Goal: Information Seeking & Learning: Learn about a topic

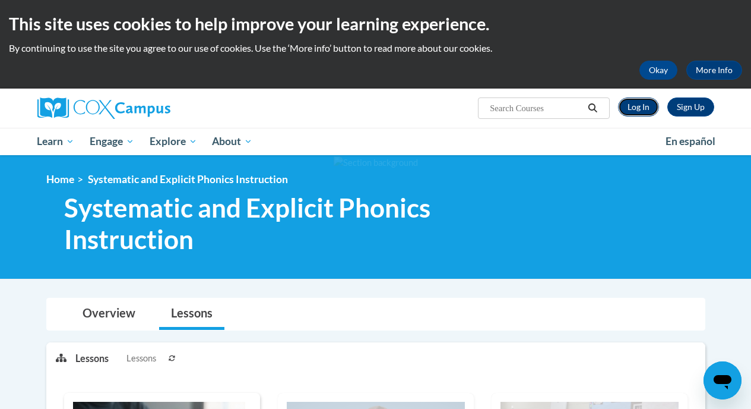
click at [630, 113] on link "Log In" at bounding box center [638, 106] width 41 height 19
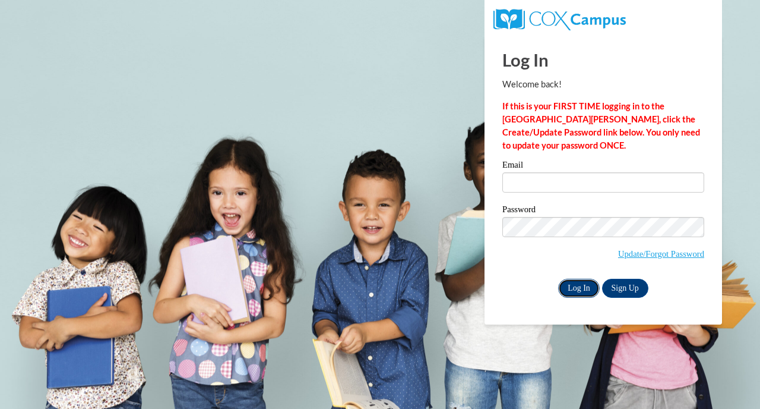
click at [580, 293] on input "Log In" at bounding box center [579, 288] width 42 height 19
type input "lizbethcastillog03@gmail.com"
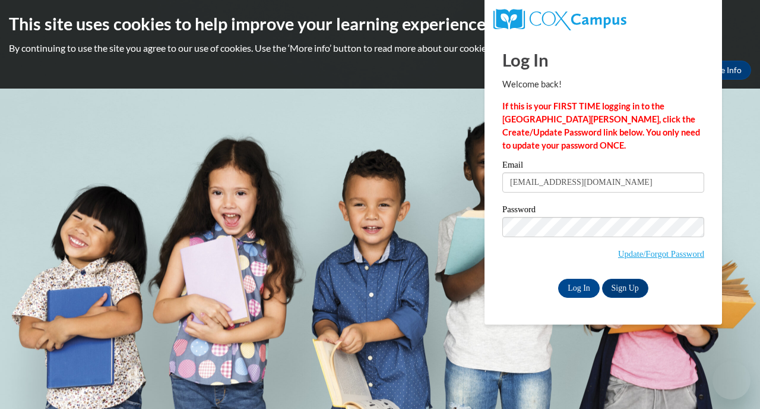
click at [594, 215] on label "Password" at bounding box center [603, 211] width 202 height 12
click at [556, 296] on div "Log In Sign Up" at bounding box center [603, 288] width 202 height 19
click at [571, 286] on input "Log In" at bounding box center [579, 288] width 42 height 19
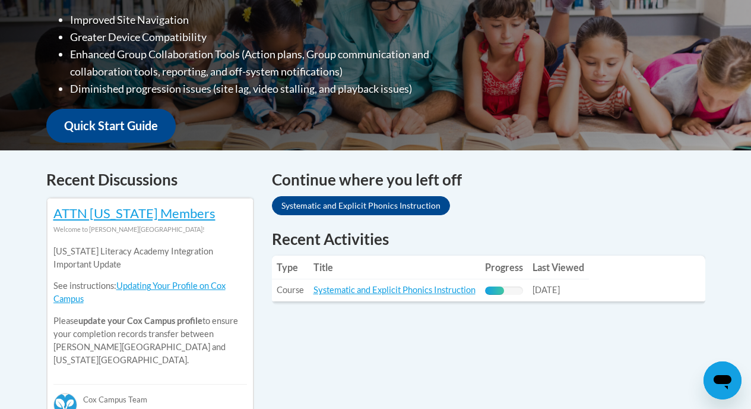
scroll to position [360, 0]
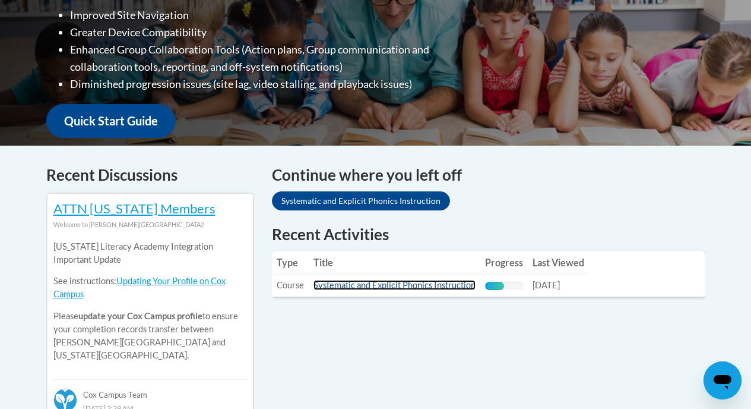
click at [379, 286] on link "Systematic and Explicit Phonics Instruction" at bounding box center [395, 285] width 162 height 10
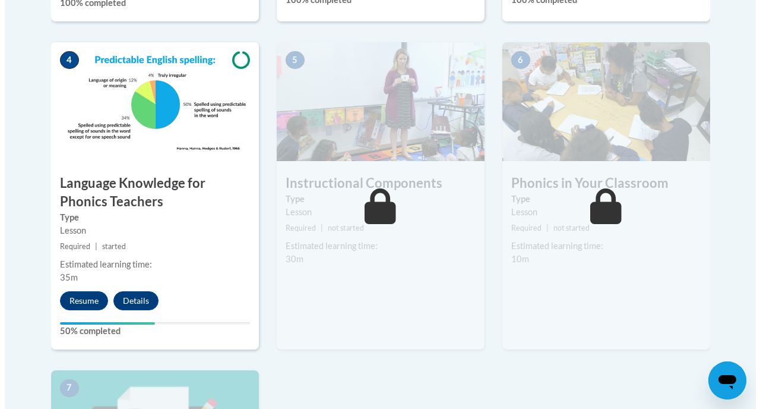
scroll to position [713, 0]
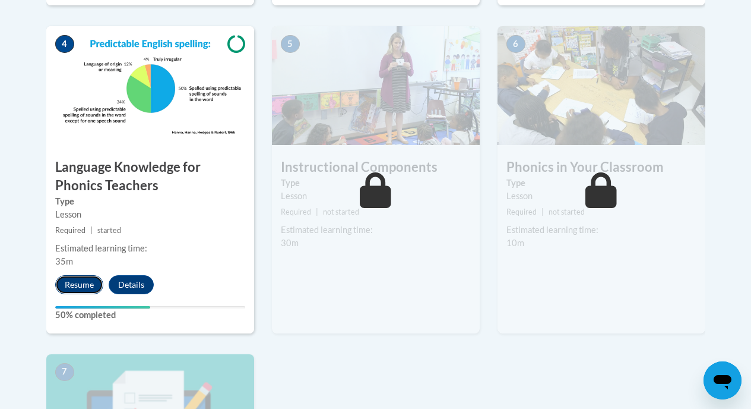
click at [76, 289] on button "Resume" at bounding box center [79, 284] width 48 height 19
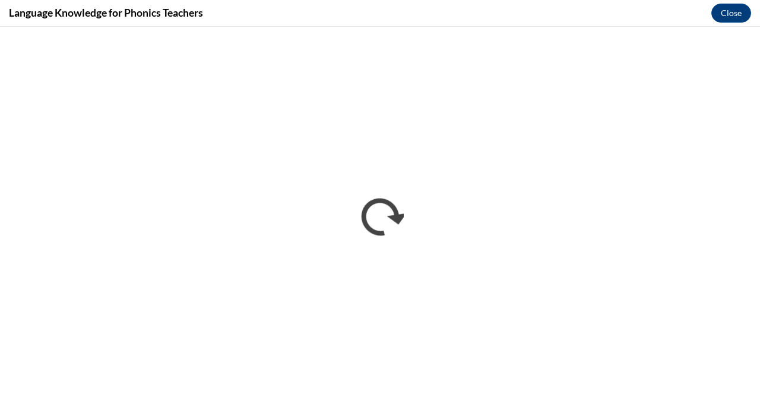
scroll to position [0, 0]
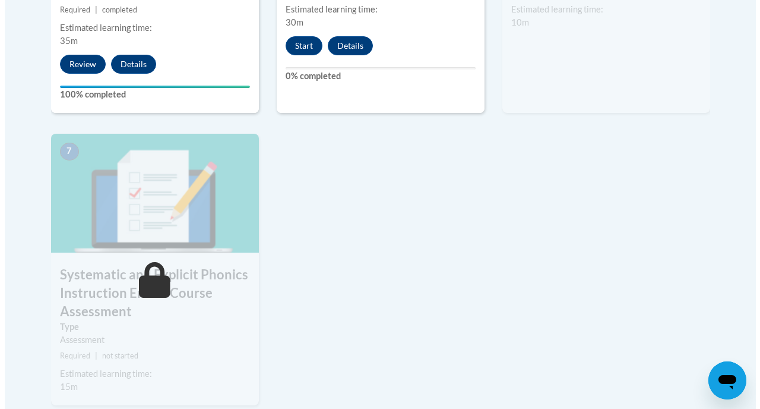
scroll to position [972, 0]
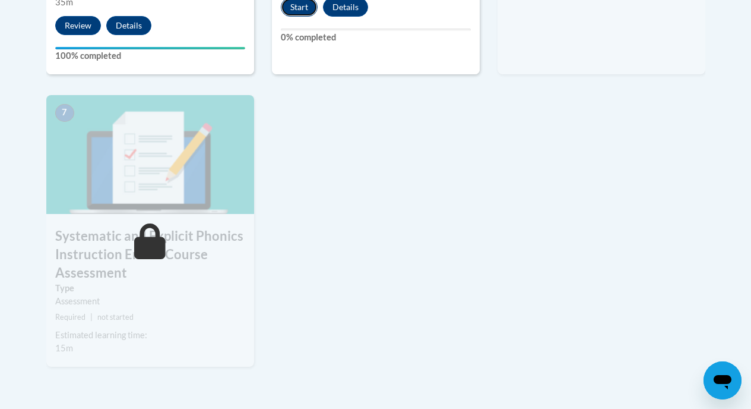
click at [302, 9] on button "Start" at bounding box center [299, 7] width 37 height 19
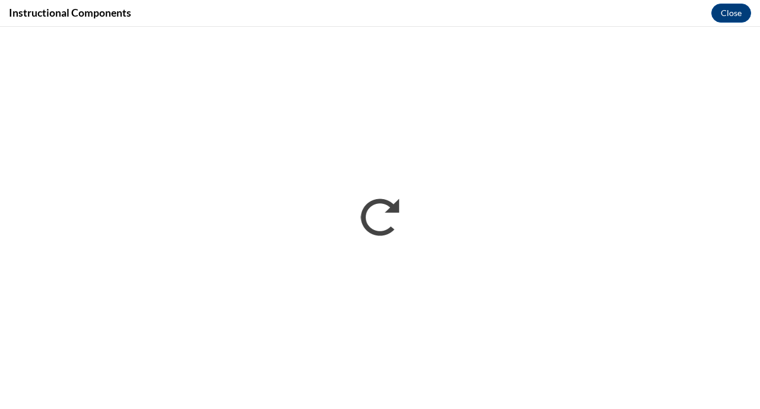
scroll to position [0, 0]
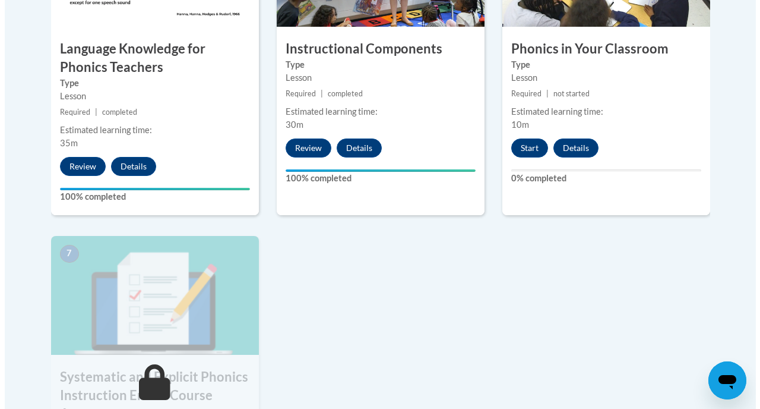
scroll to position [872, 0]
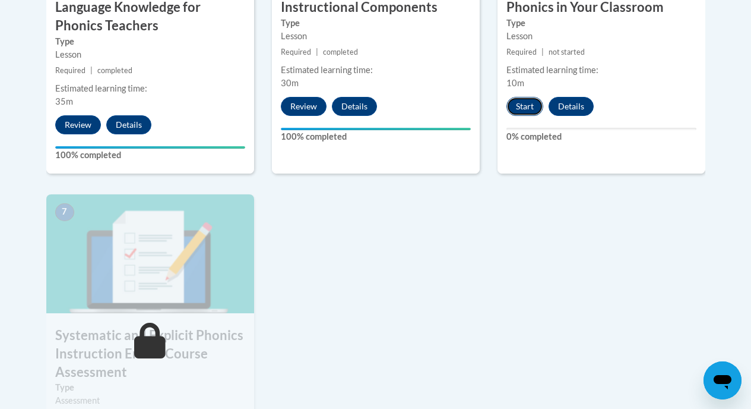
click at [527, 110] on button "Start" at bounding box center [525, 106] width 37 height 19
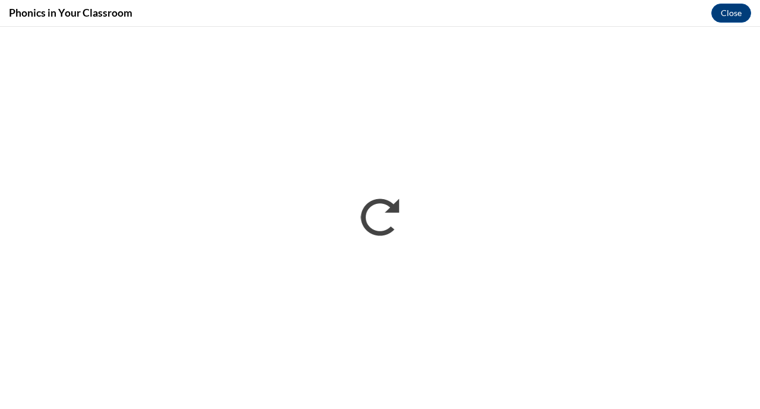
scroll to position [0, 0]
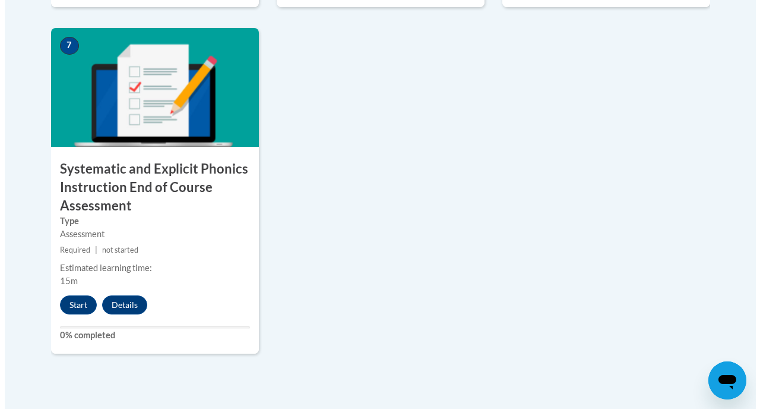
scroll to position [1038, 0]
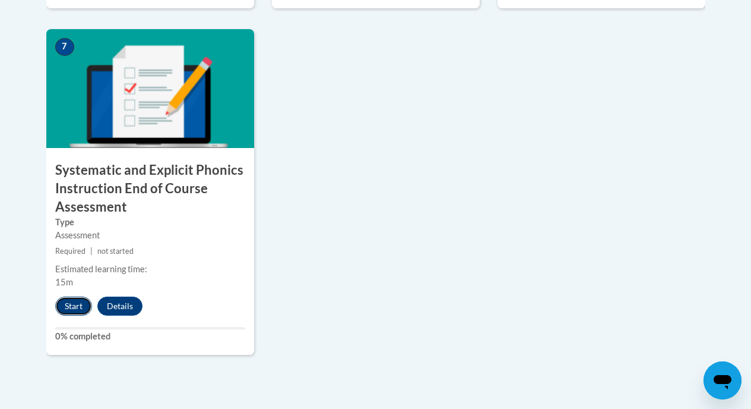
click at [64, 309] on button "Start" at bounding box center [73, 305] width 37 height 19
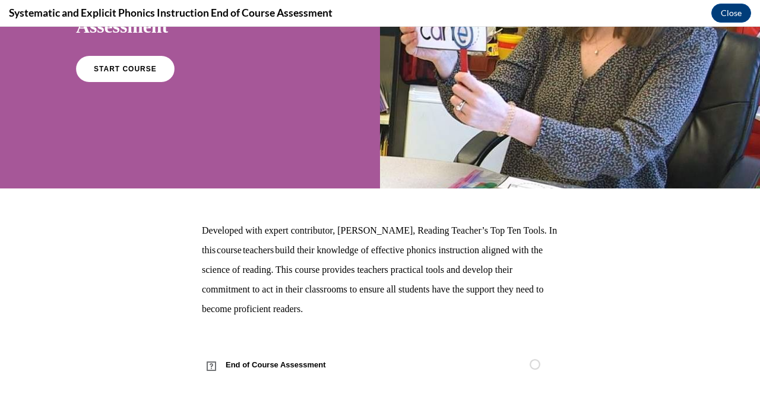
scroll to position [170, 0]
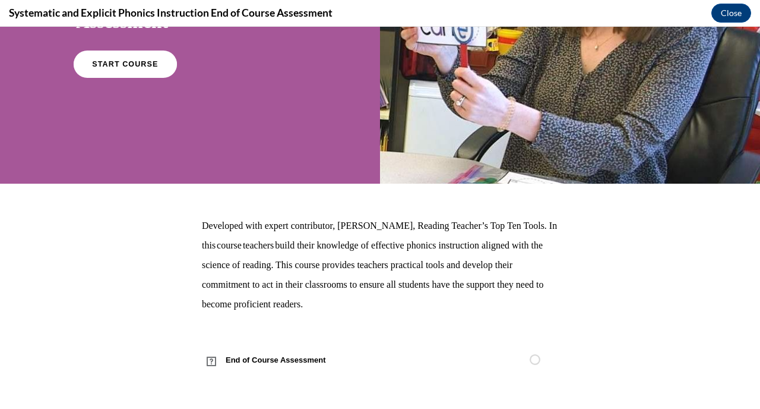
click at [143, 65] on span "START COURSE" at bounding box center [125, 64] width 66 height 9
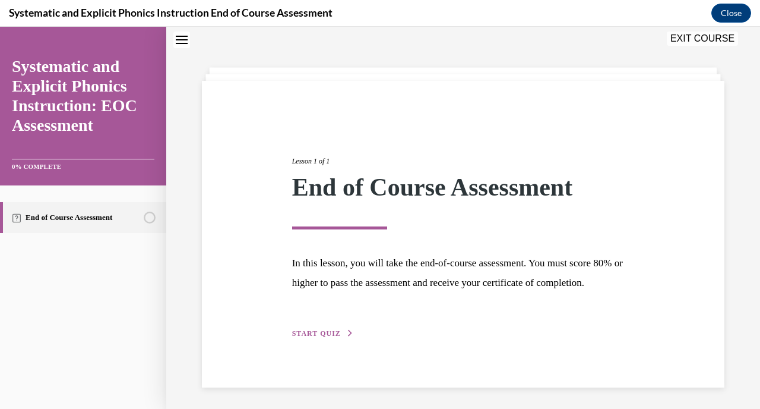
scroll to position [58, 0]
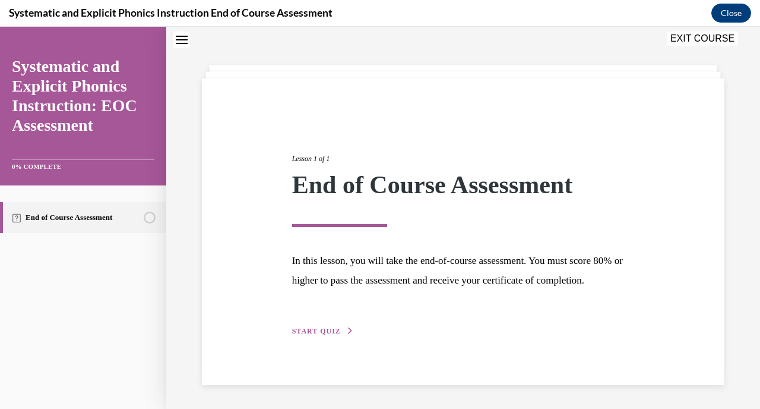
click at [321, 333] on span "START QUIZ" at bounding box center [316, 331] width 49 height 8
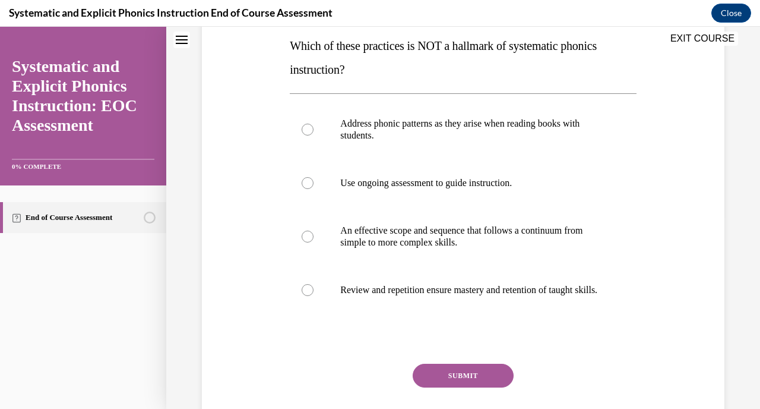
scroll to position [194, 0]
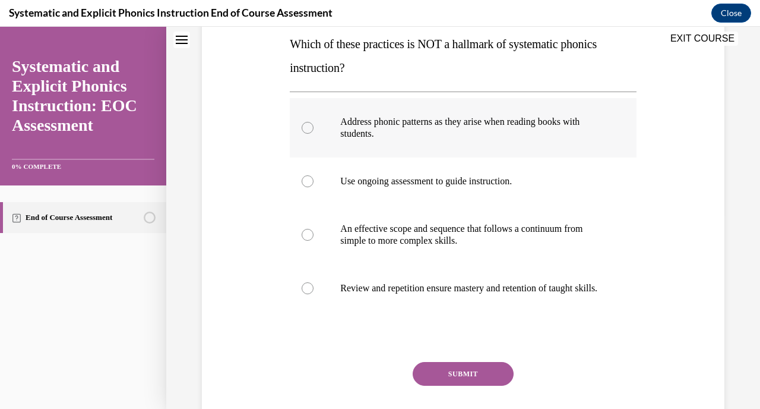
click at [408, 140] on div at bounding box center [463, 127] width 346 height 59
click at [442, 385] on button "SUBMIT" at bounding box center [463, 374] width 101 height 24
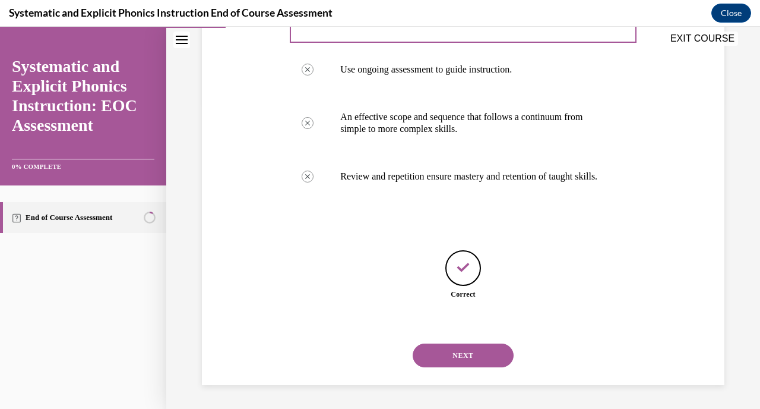
scroll to position [318, 0]
click at [458, 355] on button "NEXT" at bounding box center [463, 355] width 101 height 24
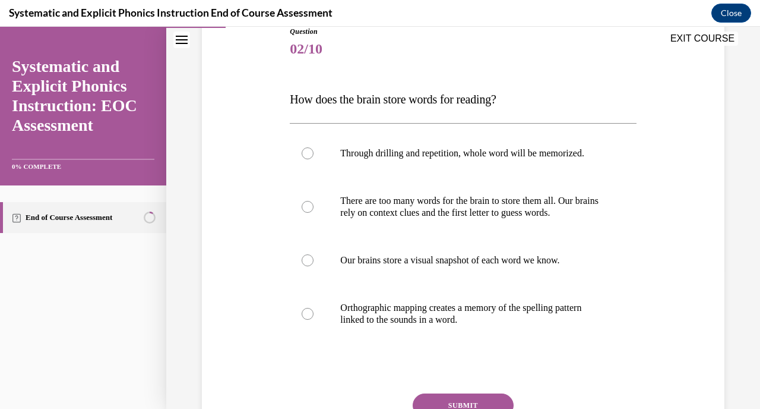
scroll to position [150, 0]
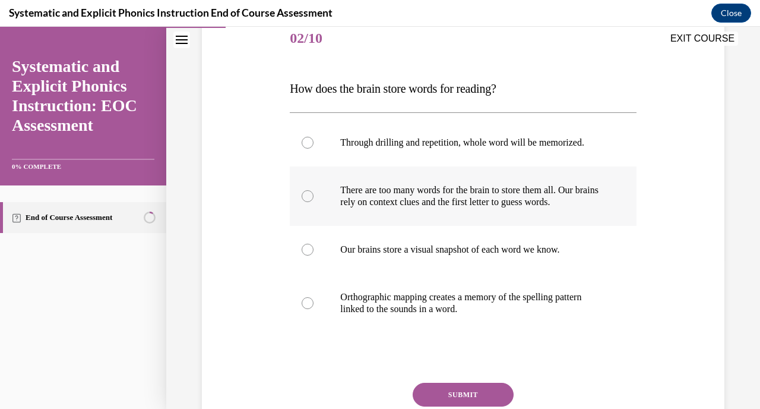
click at [457, 208] on div at bounding box center [463, 195] width 346 height 59
click at [468, 387] on button "SUBMIT" at bounding box center [463, 394] width 101 height 24
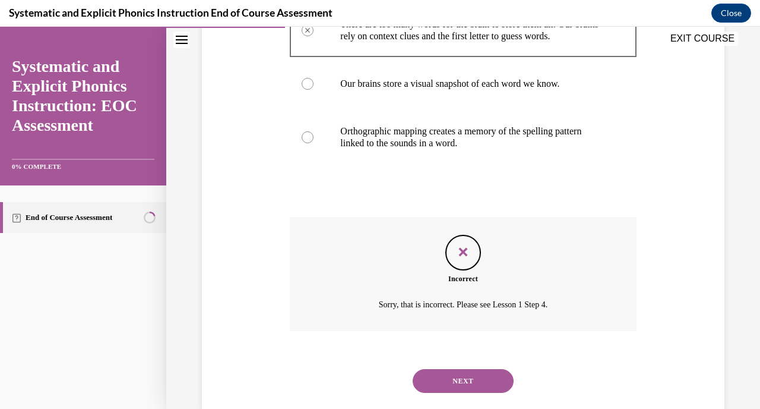
scroll to position [341, 0]
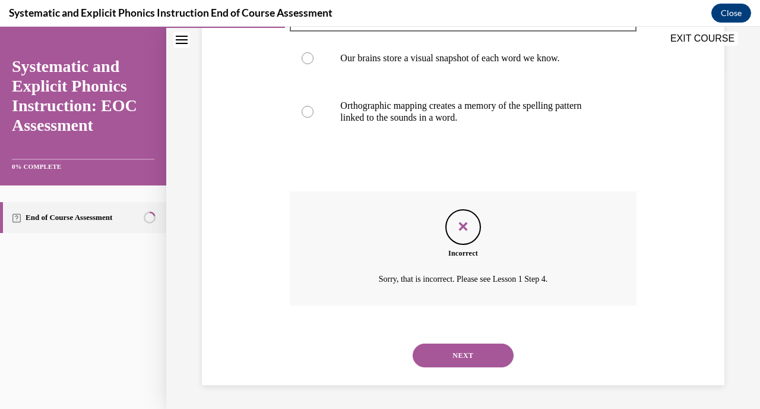
click at [448, 366] on button "NEXT" at bounding box center [463, 355] width 101 height 24
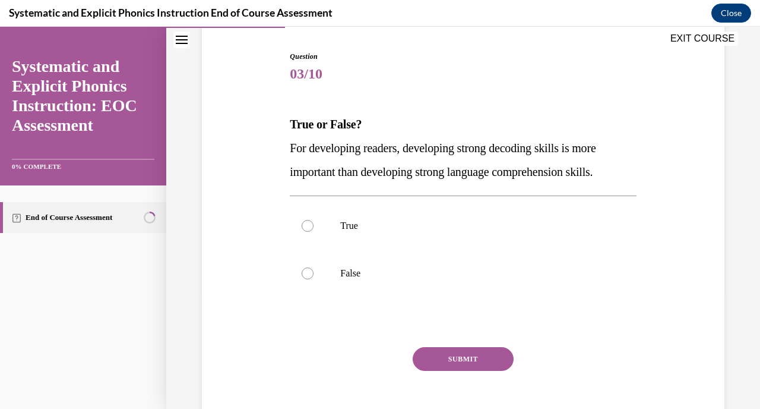
scroll to position [130, 0]
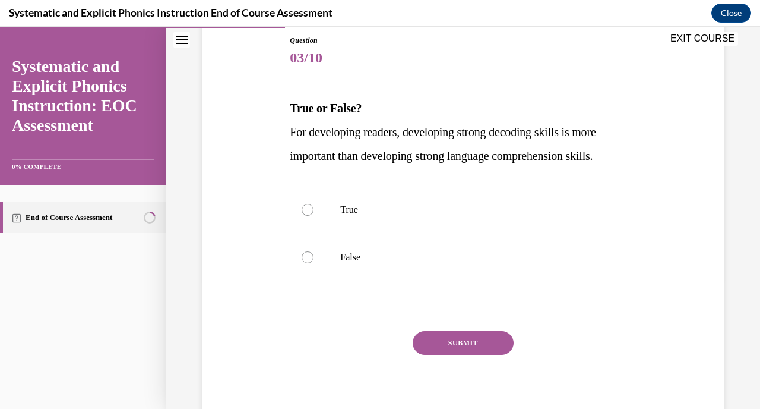
click at [458, 107] on p "True or False?" at bounding box center [463, 108] width 346 height 24
click at [379, 214] on p "True" at bounding box center [473, 210] width 266 height 12
click at [437, 353] on button "SUBMIT" at bounding box center [463, 343] width 101 height 24
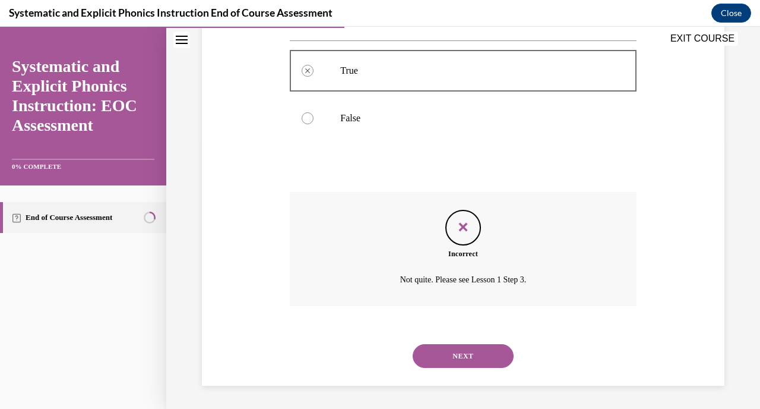
scroll to position [270, 0]
click at [443, 345] on button "NEXT" at bounding box center [463, 355] width 101 height 24
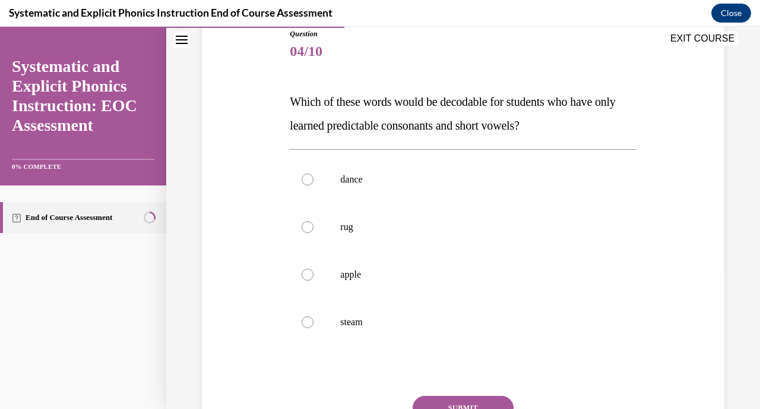
scroll to position [154, 0]
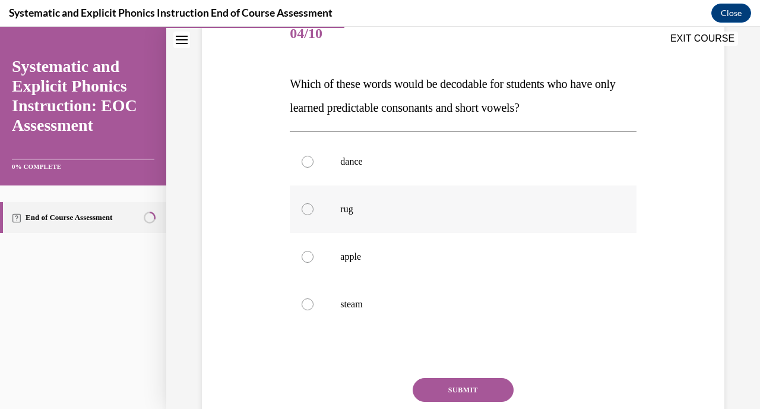
click at [362, 217] on div at bounding box center [463, 209] width 346 height 48
click at [454, 395] on button "SUBMIT" at bounding box center [463, 390] width 101 height 24
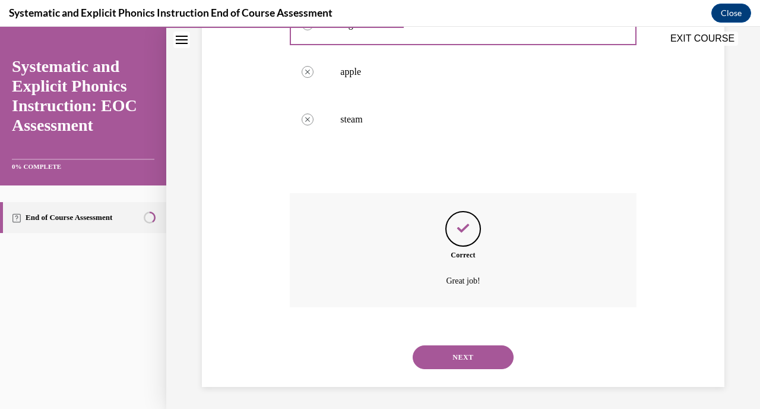
scroll to position [341, 0]
click at [446, 353] on button "NEXT" at bounding box center [463, 355] width 101 height 24
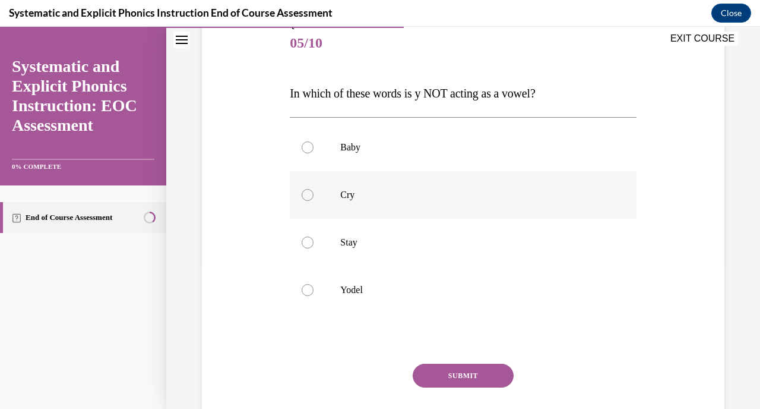
scroll to position [146, 0]
click at [362, 198] on p "Cry" at bounding box center [473, 194] width 266 height 12
click at [434, 368] on button "SUBMIT" at bounding box center [463, 375] width 101 height 24
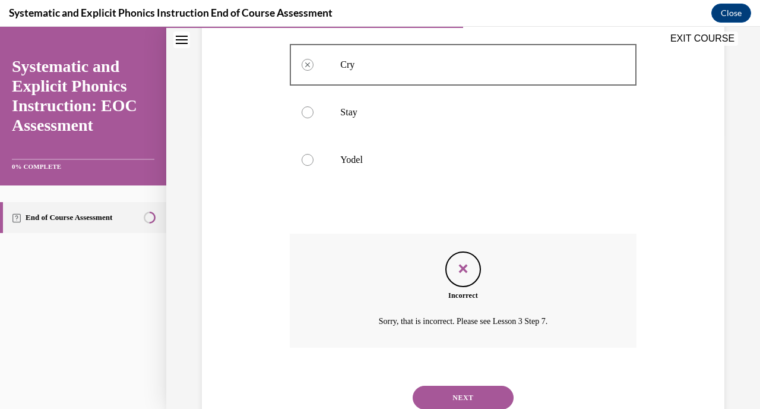
scroll to position [282, 0]
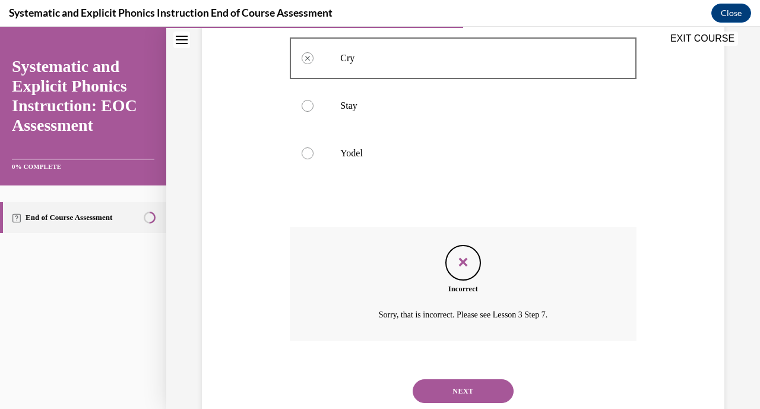
click at [448, 393] on button "NEXT" at bounding box center [463, 391] width 101 height 24
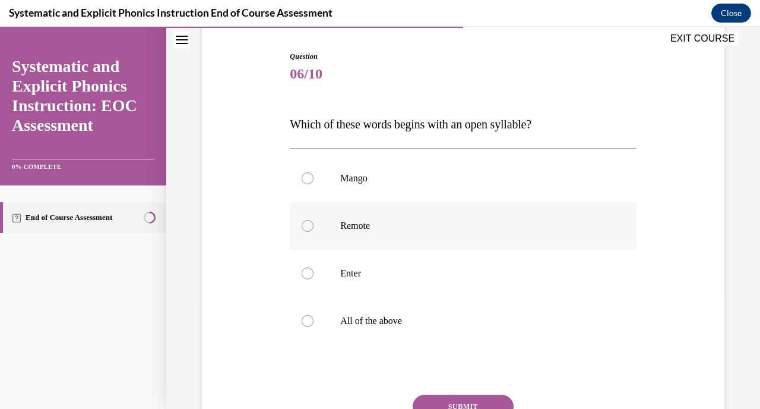
scroll to position [118, 0]
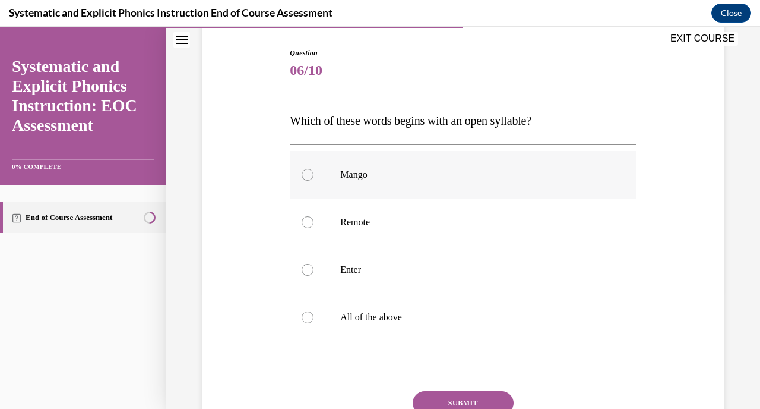
click at [420, 188] on div at bounding box center [463, 175] width 346 height 48
click at [435, 397] on button "SUBMIT" at bounding box center [463, 403] width 101 height 24
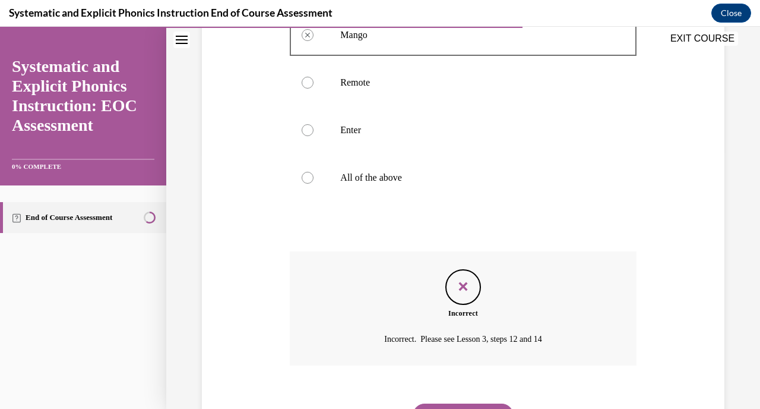
scroll to position [317, 0]
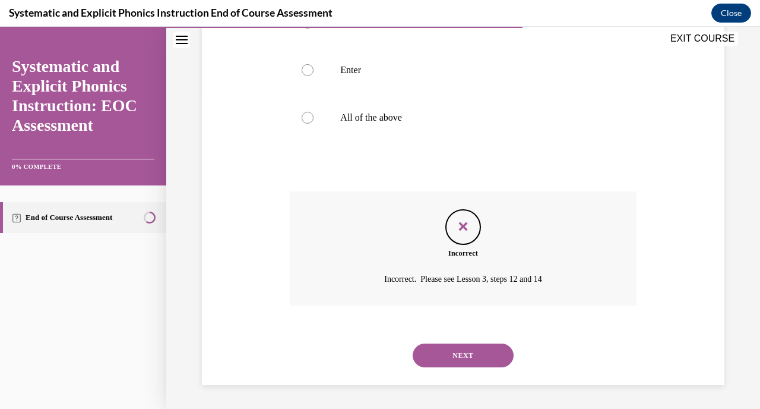
click at [442, 359] on button "NEXT" at bounding box center [463, 355] width 101 height 24
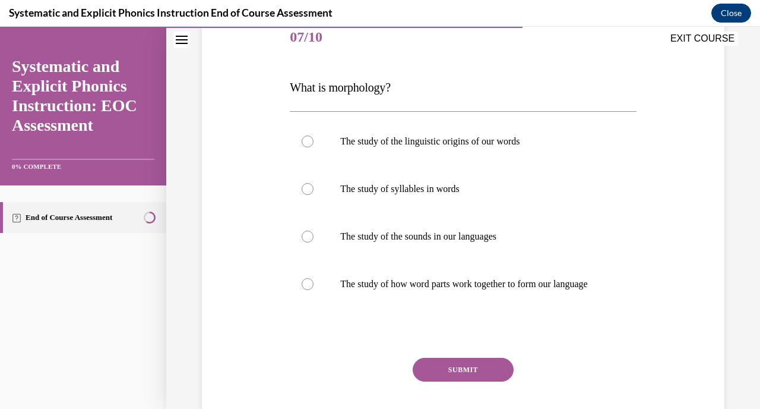
scroll to position [152, 0]
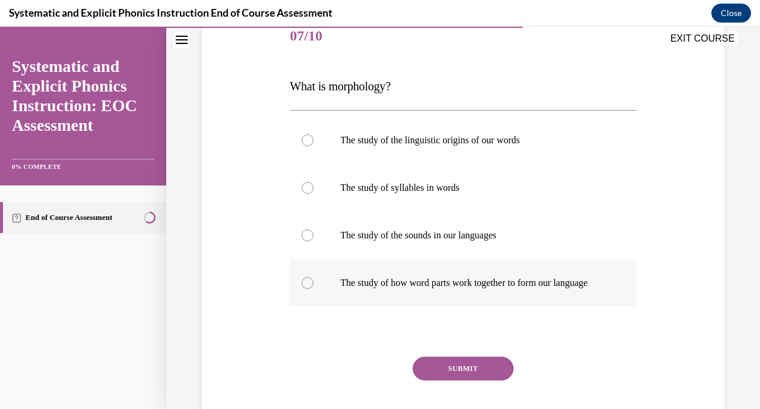
click at [439, 289] on p "The study of how word parts work together to form our language" at bounding box center [473, 283] width 266 height 12
drag, startPoint x: 451, startPoint y: 384, endPoint x: 457, endPoint y: 393, distance: 11.0
click at [451, 380] on button "SUBMIT" at bounding box center [463, 368] width 101 height 24
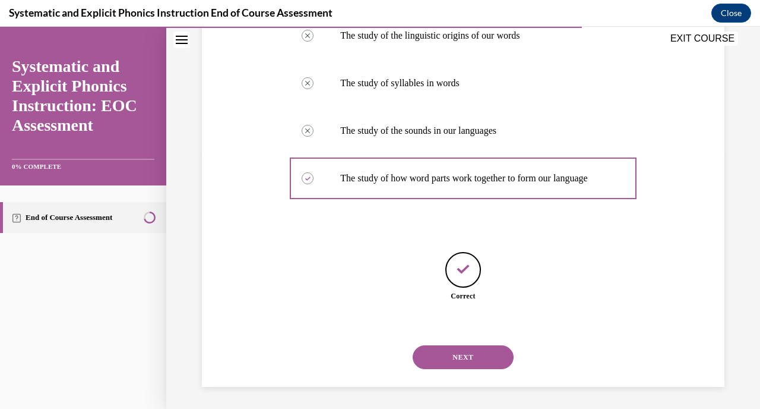
scroll to position [270, 0]
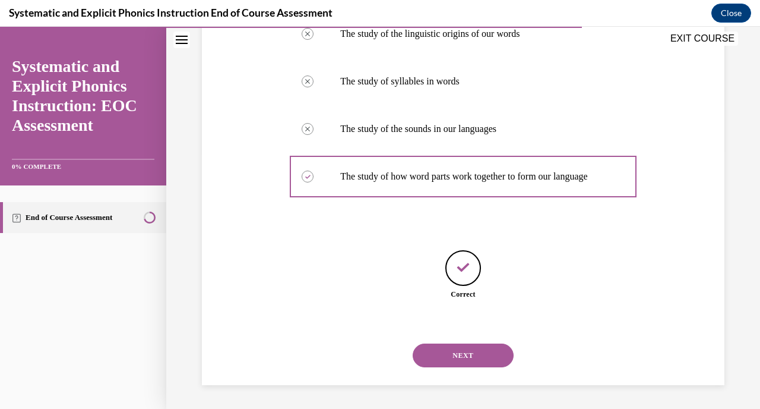
click at [458, 360] on button "NEXT" at bounding box center [463, 355] width 101 height 24
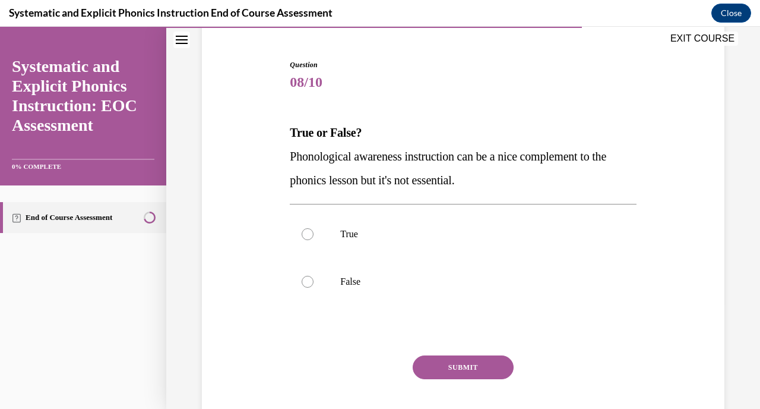
scroll to position [110, 0]
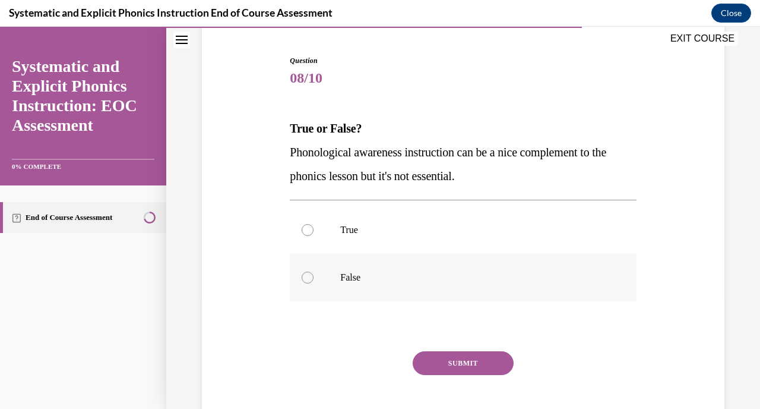
click at [367, 273] on p "False" at bounding box center [473, 277] width 266 height 12
click at [455, 357] on button "SUBMIT" at bounding box center [463, 363] width 101 height 24
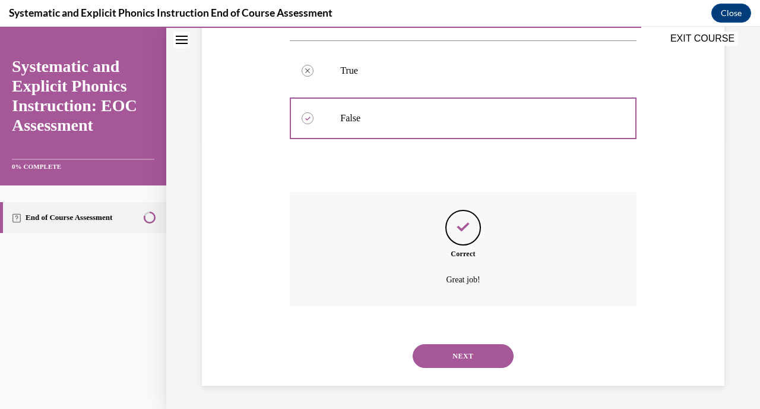
scroll to position [270, 0]
click at [460, 350] on button "NEXT" at bounding box center [463, 355] width 101 height 24
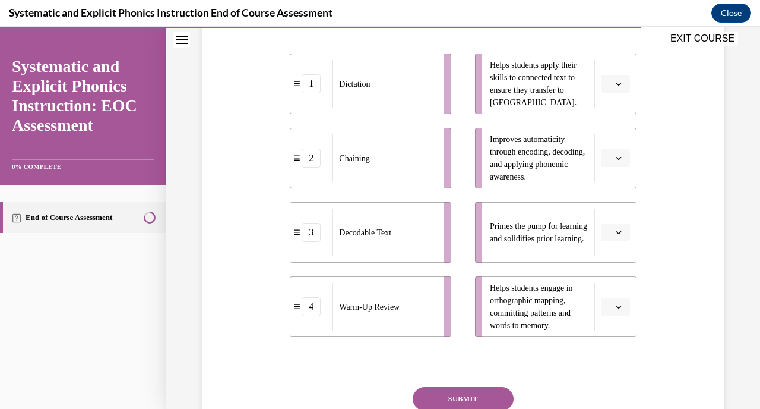
scroll to position [265, 0]
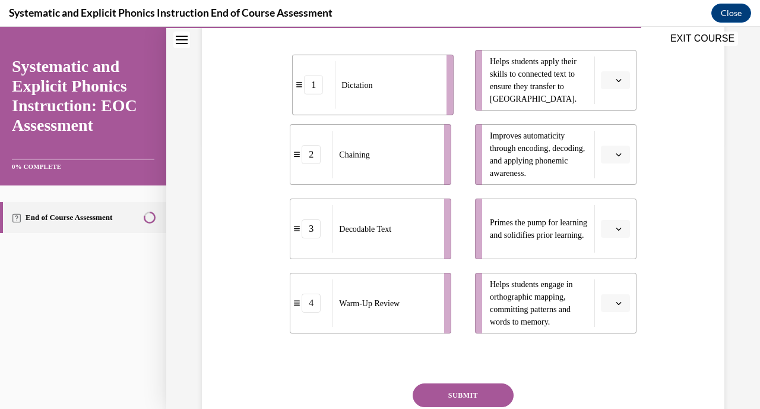
click at [407, 93] on div "Dictation" at bounding box center [387, 85] width 104 height 48
drag, startPoint x: 400, startPoint y: 88, endPoint x: 376, endPoint y: 100, distance: 27.1
click at [376, 100] on div "Dictation" at bounding box center [363, 92] width 104 height 48
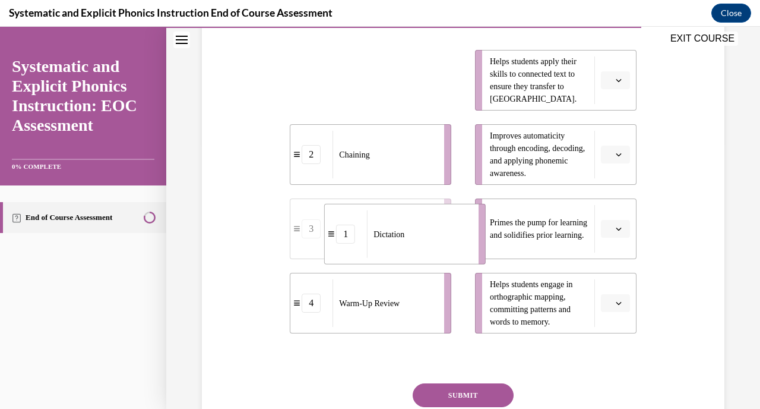
drag, startPoint x: 385, startPoint y: 75, endPoint x: 416, endPoint y: 227, distance: 155.1
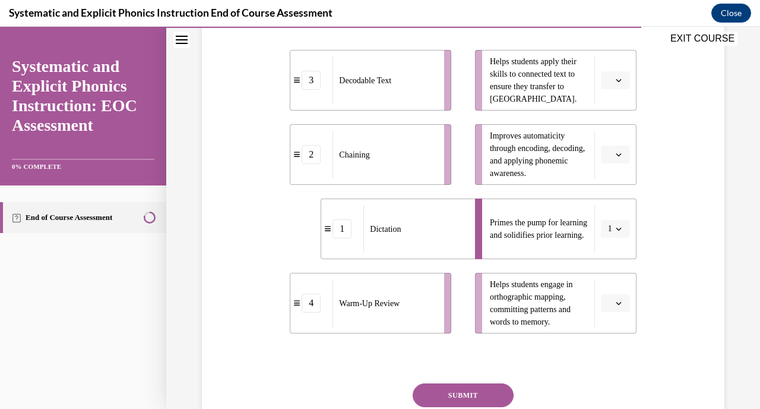
click at [398, 101] on div "Decodable Text" at bounding box center [385, 80] width 104 height 48
drag, startPoint x: 404, startPoint y: 156, endPoint x: 420, endPoint y: 158, distance: 15.5
click at [420, 158] on div "Chaining" at bounding box center [401, 156] width 104 height 48
drag, startPoint x: 389, startPoint y: 303, endPoint x: 420, endPoint y: 232, distance: 77.9
click at [420, 232] on span "Warm-Up Review" at bounding box center [401, 233] width 61 height 12
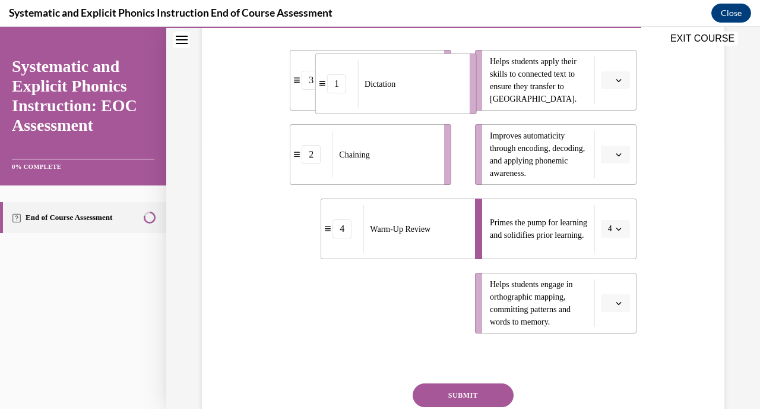
drag, startPoint x: 400, startPoint y: 316, endPoint x: 425, endPoint y: 97, distance: 220.6
click at [425, 97] on div "Dictation" at bounding box center [410, 84] width 104 height 48
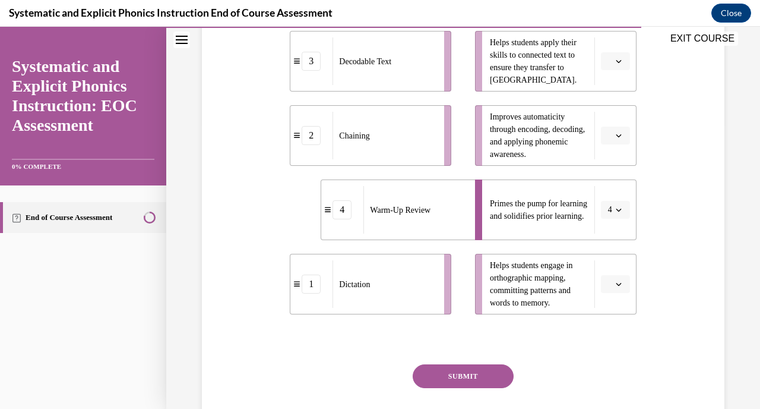
scroll to position [285, 0]
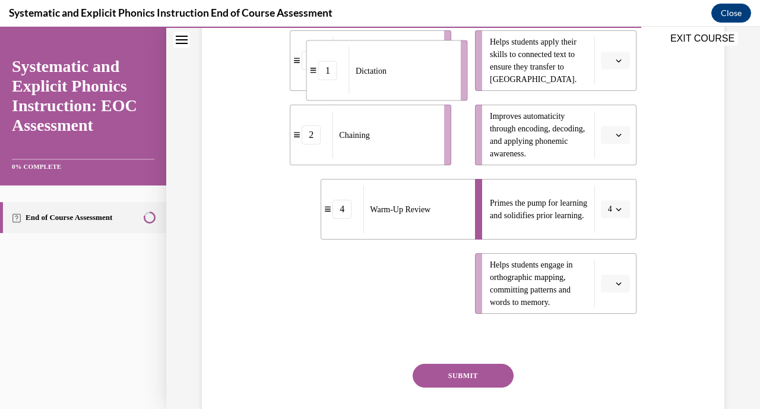
drag, startPoint x: 407, startPoint y: 296, endPoint x: 424, endPoint y: 73, distance: 223.9
click at [424, 73] on div "Dictation" at bounding box center [401, 71] width 104 height 48
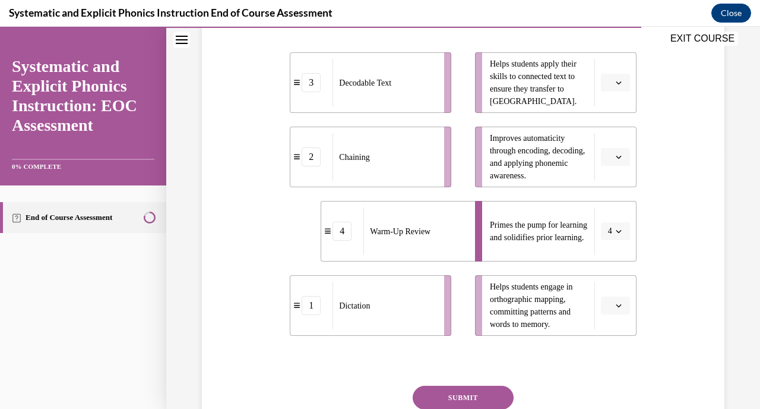
scroll to position [261, 0]
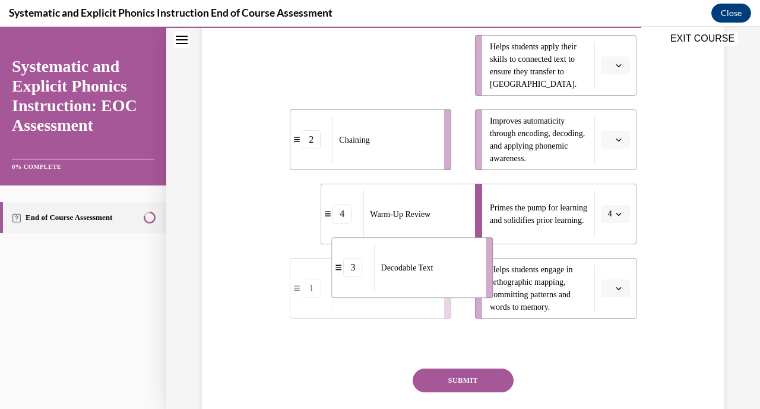
drag, startPoint x: 401, startPoint y: 104, endPoint x: 439, endPoint y: 384, distance: 282.8
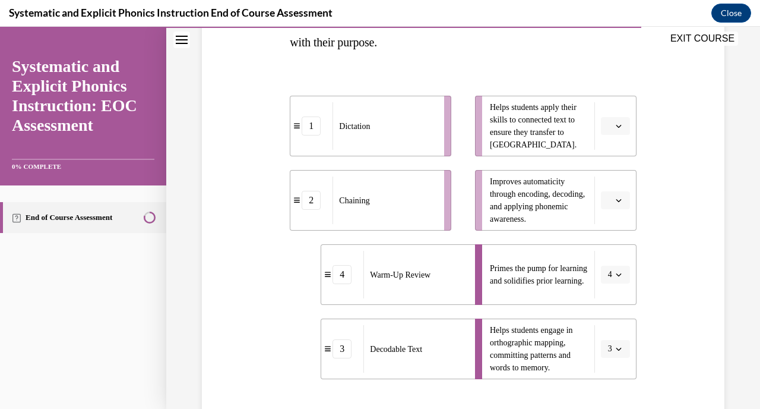
scroll to position [214, 0]
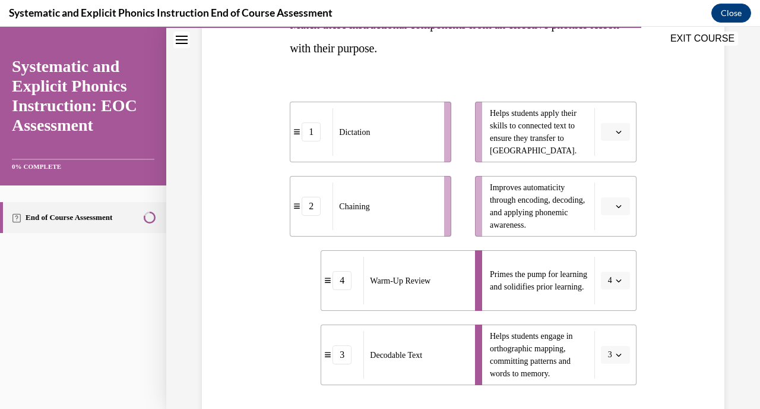
click at [435, 214] on li "2 Chaining" at bounding box center [371, 206] width 162 height 61
drag, startPoint x: 415, startPoint y: 143, endPoint x: 457, endPoint y: 143, distance: 41.6
click at [456, 143] on div "Dictation" at bounding box center [421, 133] width 104 height 48
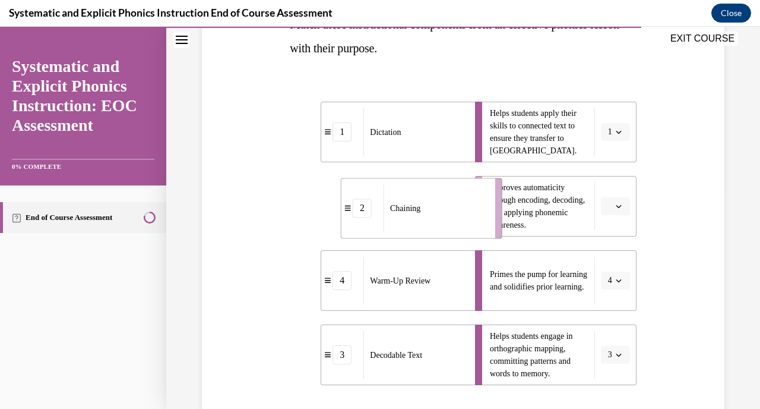
drag, startPoint x: 404, startPoint y: 216, endPoint x: 455, endPoint y: 219, distance: 50.5
click at [455, 219] on div "Chaining" at bounding box center [436, 208] width 104 height 48
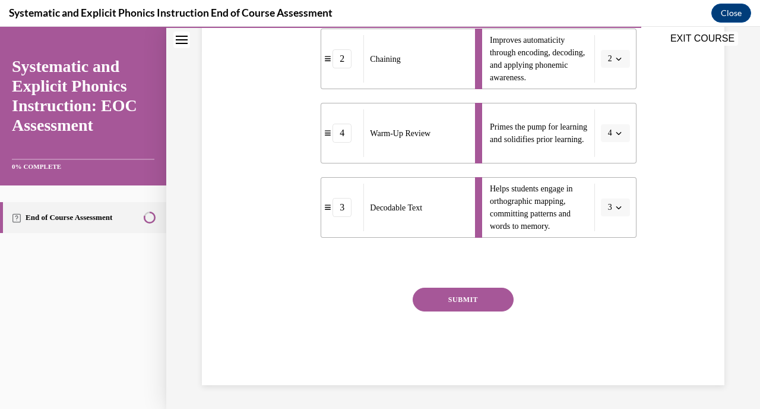
click at [459, 295] on button "SUBMIT" at bounding box center [463, 299] width 101 height 24
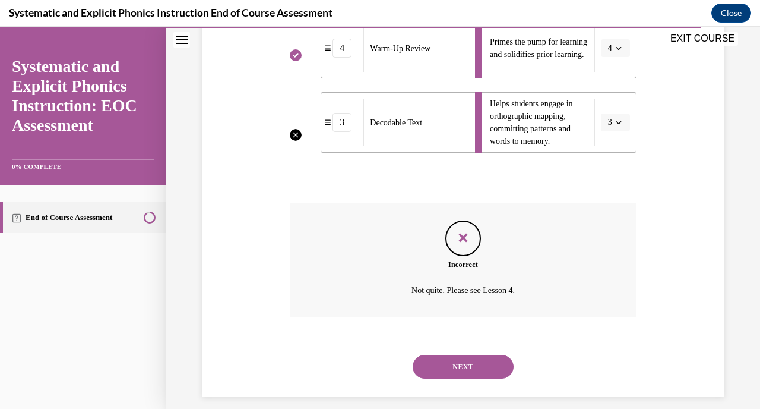
scroll to position [455, 0]
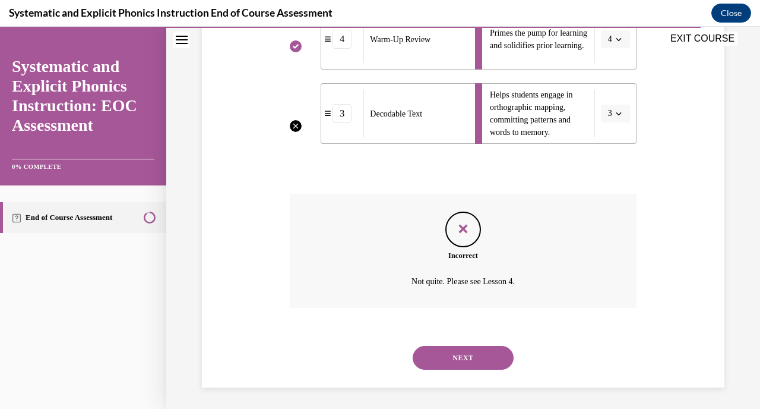
click at [464, 358] on button "NEXT" at bounding box center [463, 358] width 101 height 24
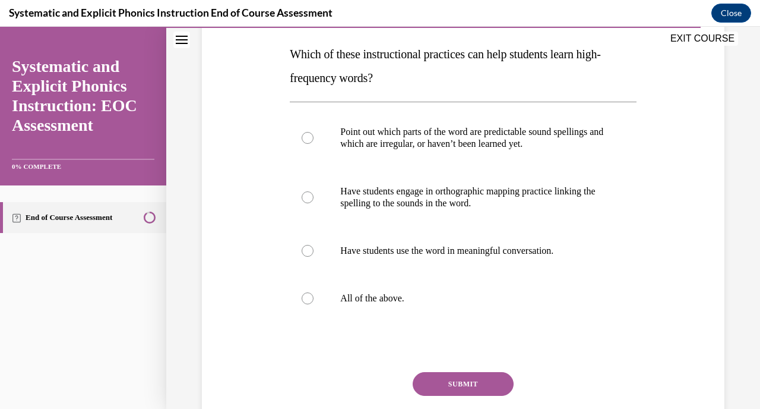
scroll to position [200, 0]
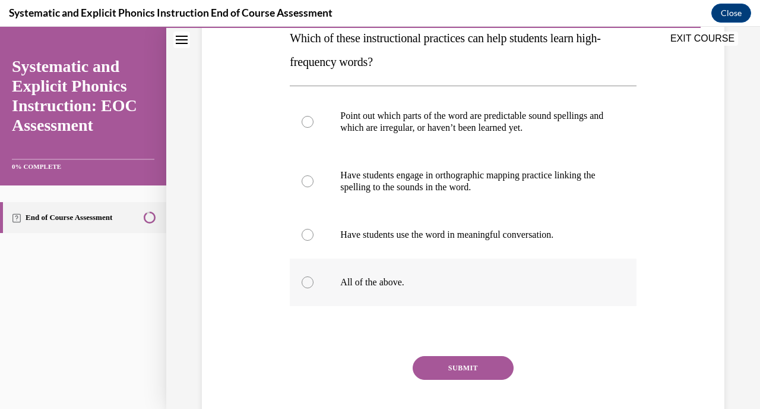
click at [427, 282] on p "All of the above." at bounding box center [473, 282] width 266 height 12
click at [452, 359] on button "SUBMIT" at bounding box center [463, 368] width 101 height 24
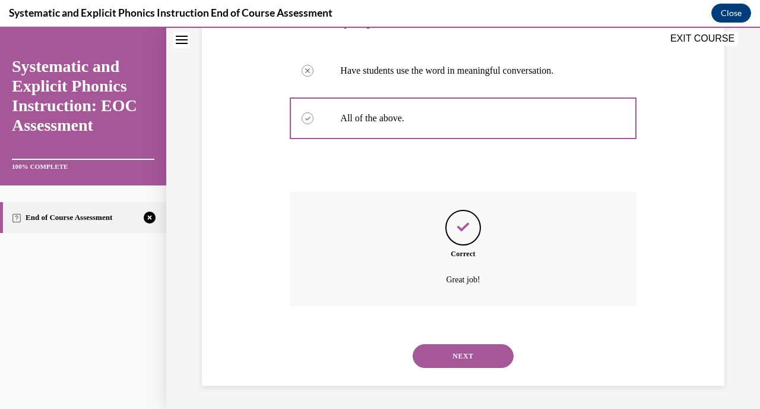
scroll to position [365, 0]
click at [455, 356] on button "NEXT" at bounding box center [463, 355] width 101 height 24
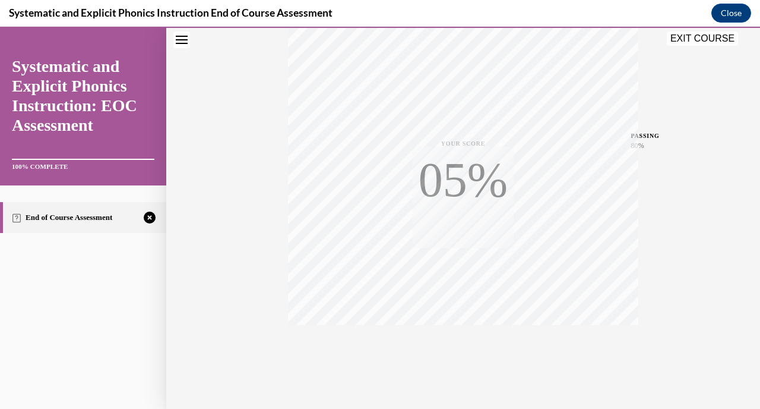
scroll to position [227, 0]
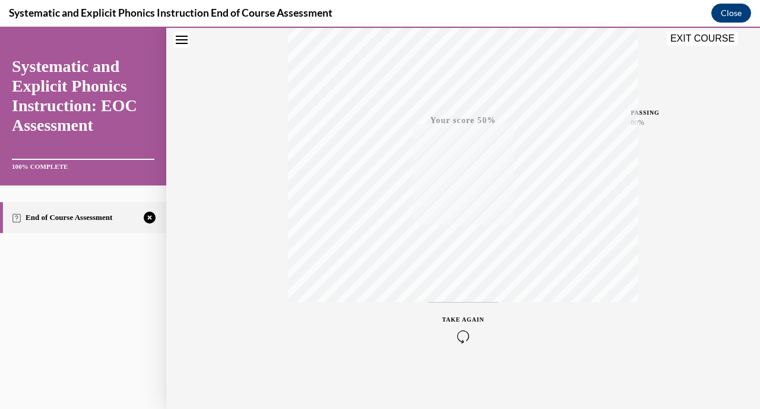
click at [456, 330] on icon "button" at bounding box center [463, 336] width 42 height 13
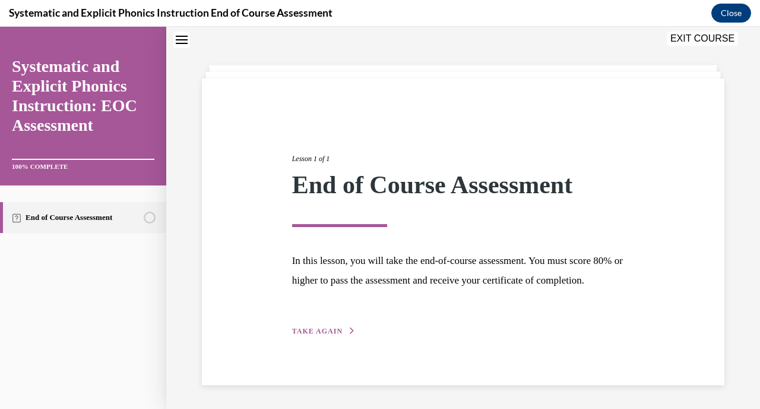
scroll to position [58, 0]
click at [341, 328] on button "TAKE AGAIN" at bounding box center [324, 330] width 64 height 11
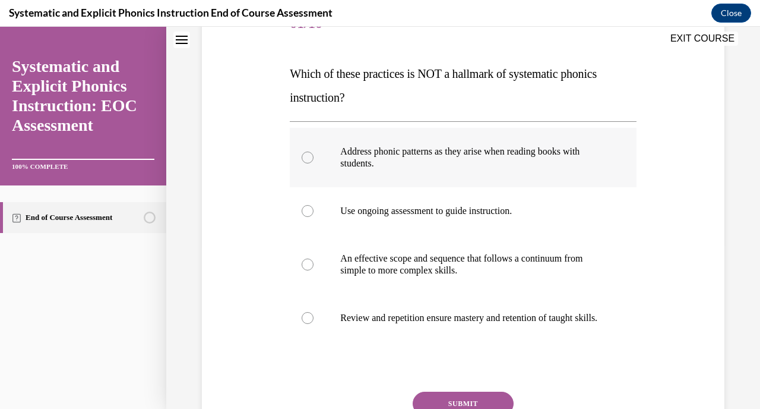
scroll to position [166, 0]
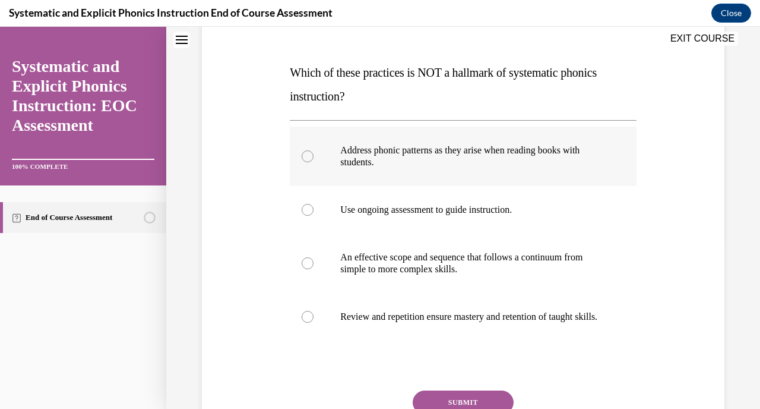
click at [388, 179] on div at bounding box center [463, 156] width 346 height 59
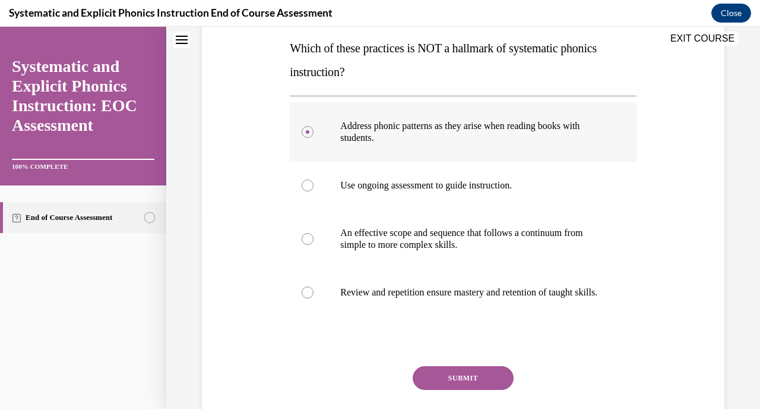
scroll to position [195, 0]
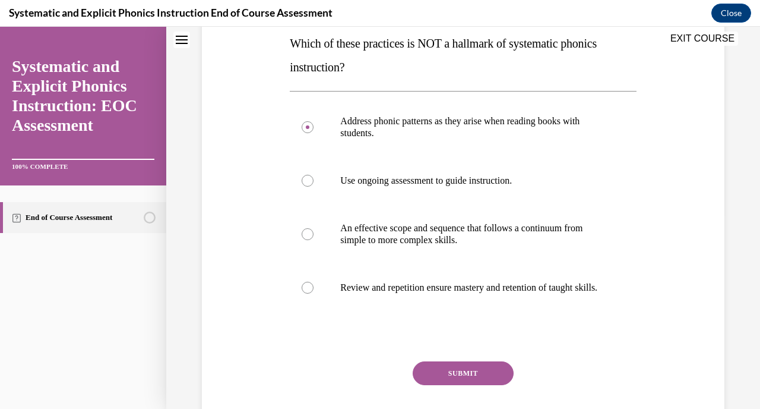
click at [441, 385] on button "SUBMIT" at bounding box center [463, 373] width 101 height 24
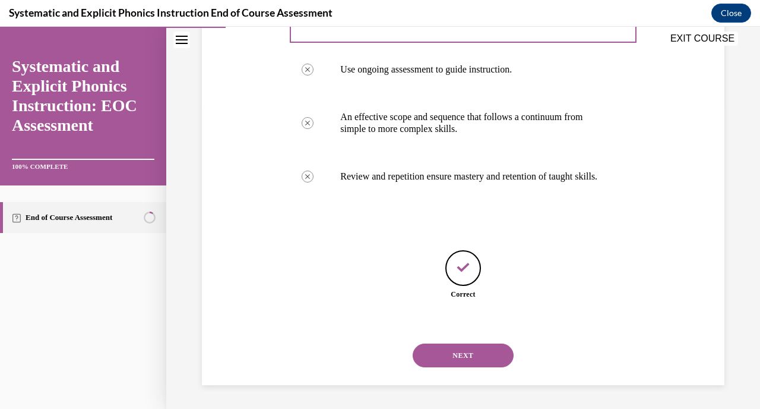
scroll to position [318, 0]
click at [462, 351] on button "NEXT" at bounding box center [463, 355] width 101 height 24
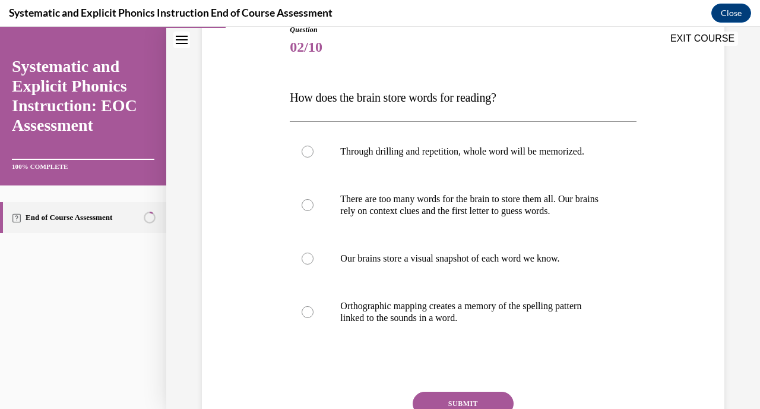
scroll to position [159, 0]
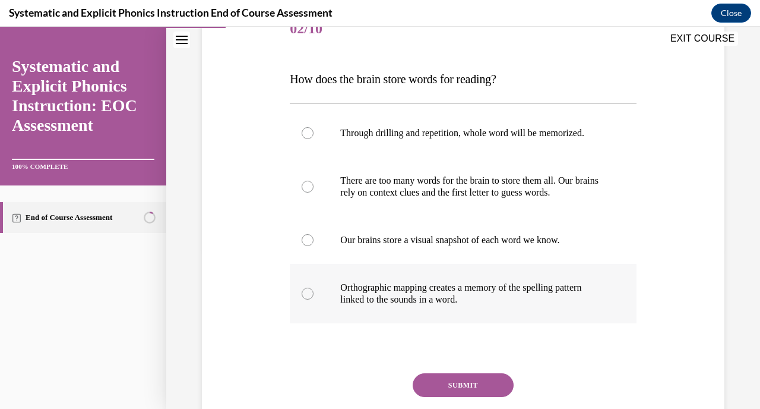
click at [420, 292] on p "Orthographic mapping creates a memory of the spelling pattern linked to the sou…" at bounding box center [473, 294] width 266 height 24
click at [451, 387] on button "SUBMIT" at bounding box center [463, 385] width 101 height 24
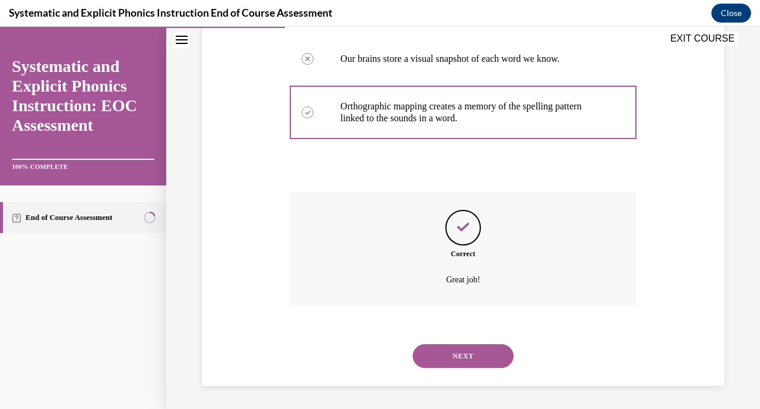
scroll to position [341, 0]
click at [465, 359] on button "NEXT" at bounding box center [463, 355] width 101 height 24
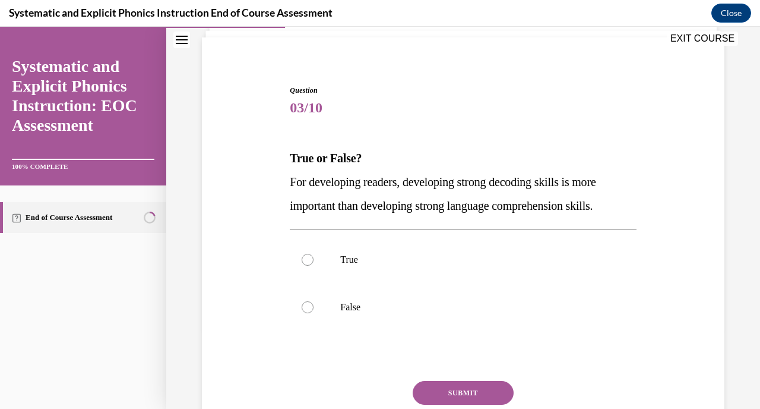
scroll to position [87, 0]
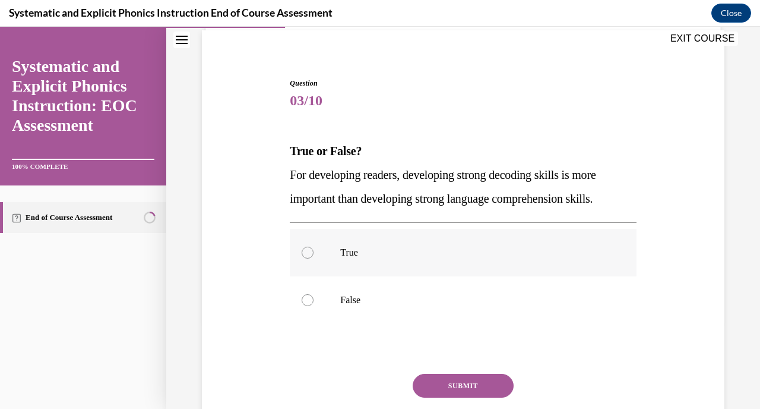
click at [445, 265] on div at bounding box center [463, 253] width 346 height 48
click at [458, 400] on div "SUBMIT" at bounding box center [463, 403] width 346 height 59
click at [456, 391] on button "SUBMIT" at bounding box center [463, 386] width 101 height 24
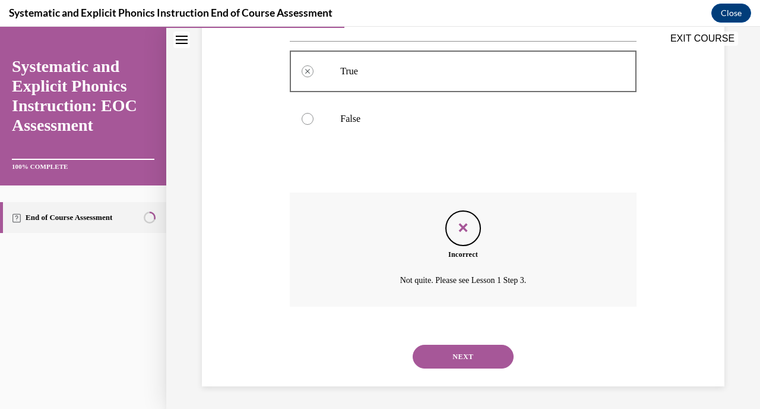
scroll to position [270, 0]
click at [463, 352] on button "NEXT" at bounding box center [463, 355] width 101 height 24
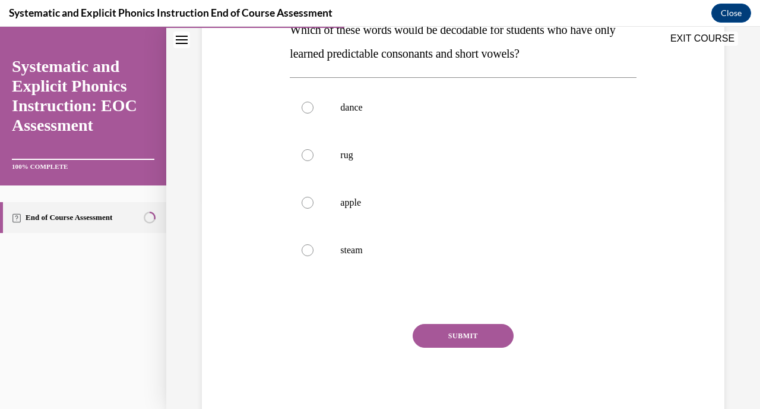
scroll to position [210, 0]
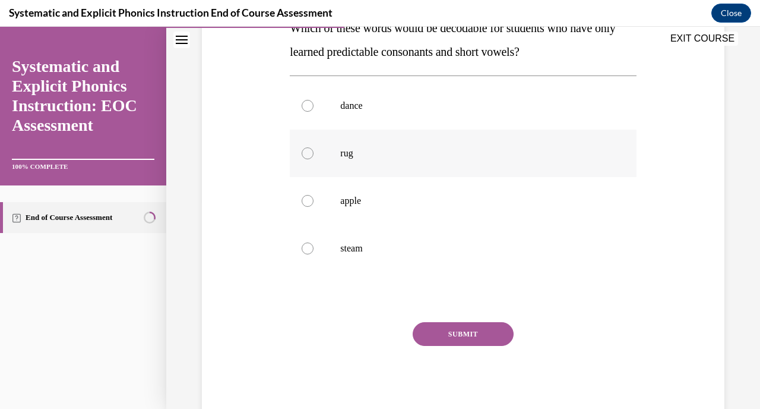
click at [438, 161] on div at bounding box center [463, 153] width 346 height 48
click at [444, 328] on button "SUBMIT" at bounding box center [463, 334] width 101 height 24
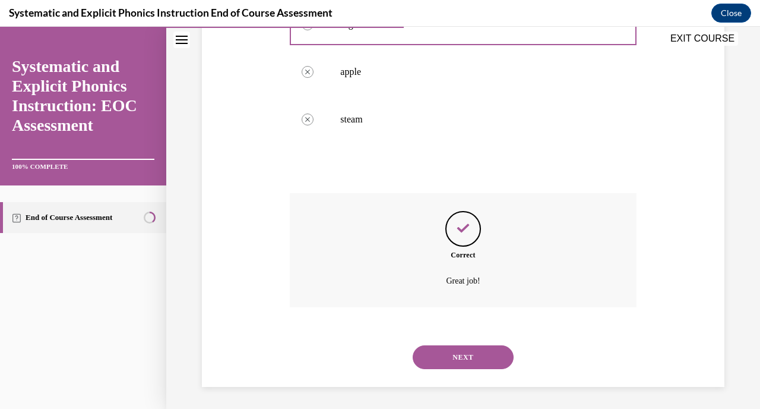
scroll to position [341, 0]
click at [453, 355] on button "NEXT" at bounding box center [463, 355] width 101 height 24
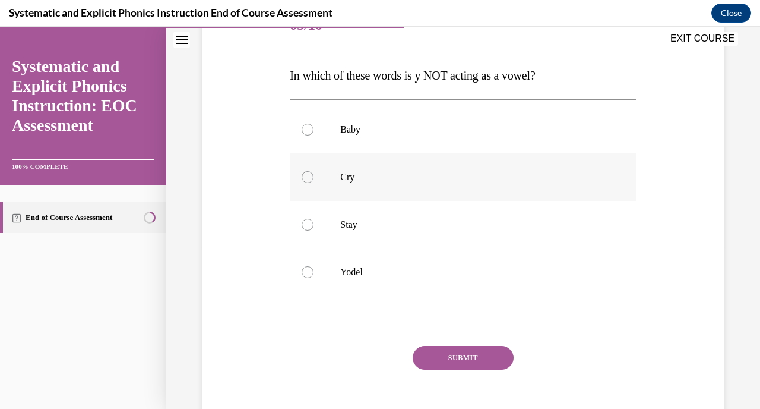
scroll to position [166, 0]
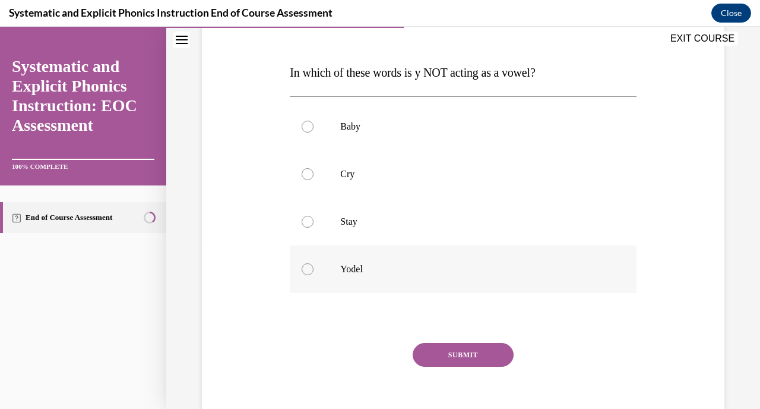
click at [394, 265] on p "Yodel" at bounding box center [473, 269] width 266 height 12
click at [442, 359] on button "SUBMIT" at bounding box center [463, 355] width 101 height 24
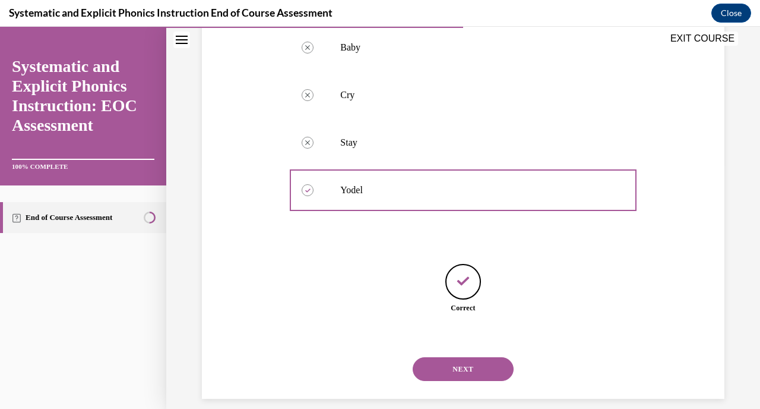
scroll to position [258, 0]
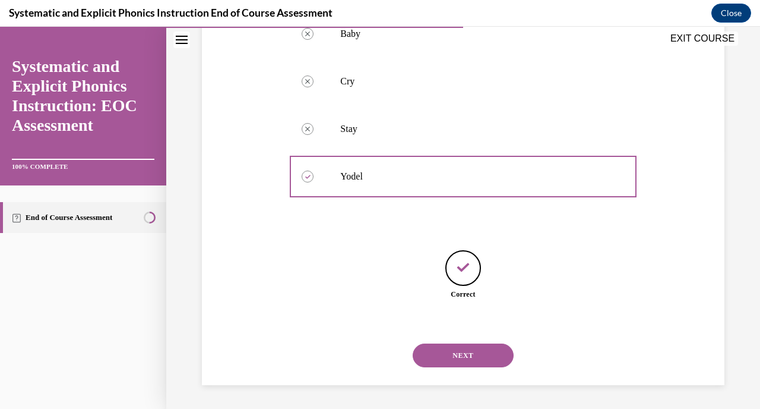
click at [443, 346] on button "NEXT" at bounding box center [463, 355] width 101 height 24
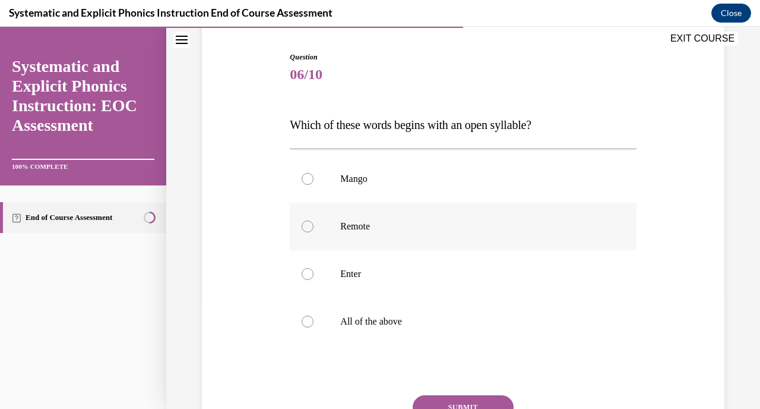
scroll to position [121, 0]
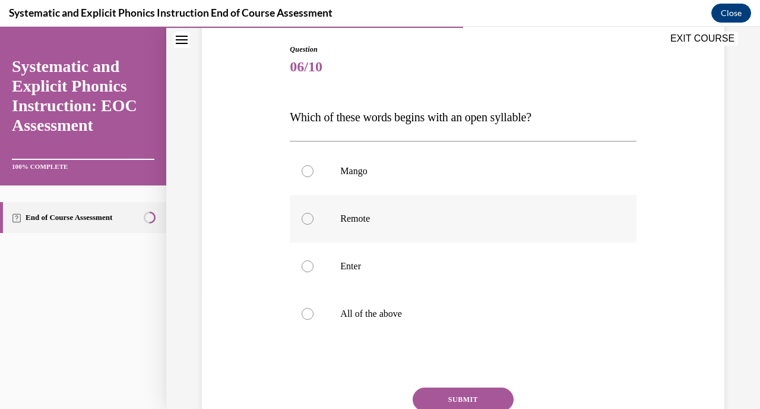
click at [407, 230] on div at bounding box center [463, 219] width 346 height 48
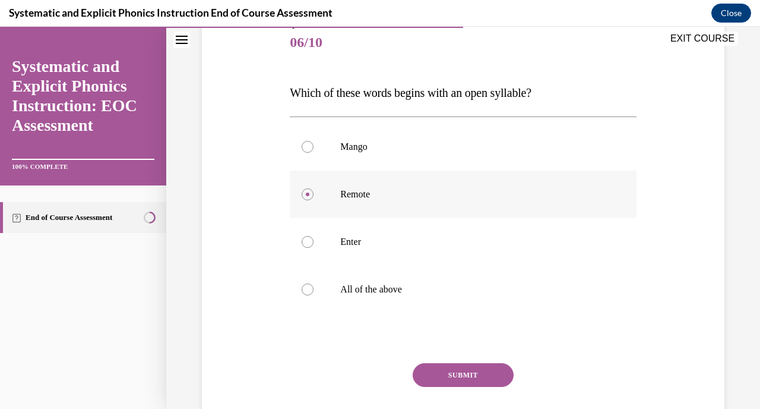
scroll to position [167, 0]
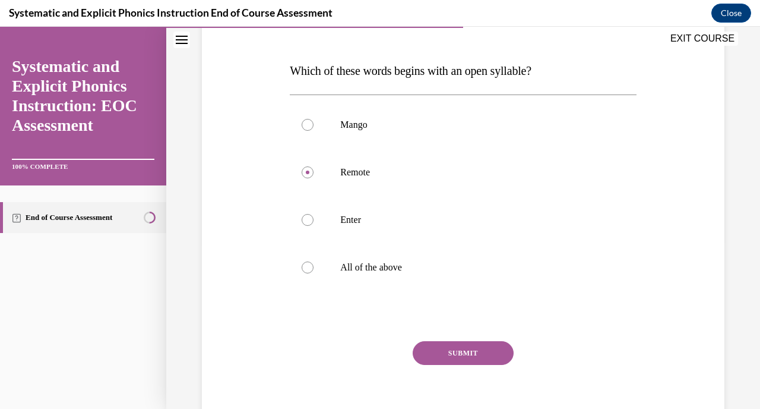
click at [438, 350] on button "SUBMIT" at bounding box center [463, 353] width 101 height 24
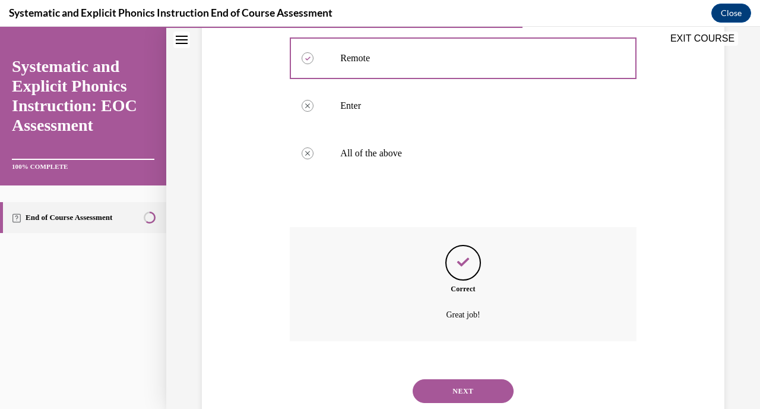
scroll to position [317, 0]
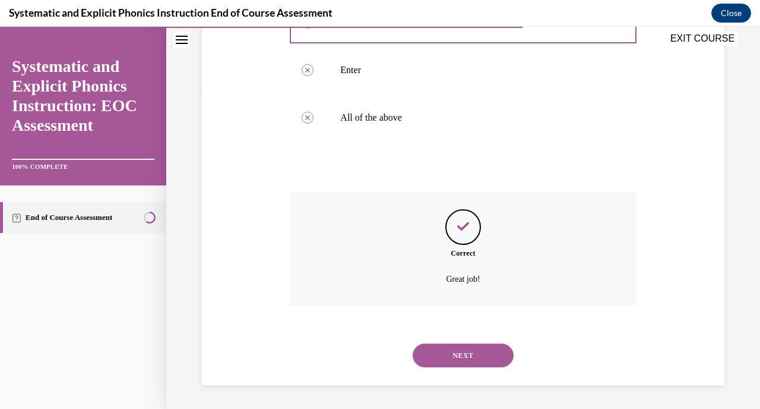
click at [438, 350] on button "NEXT" at bounding box center [463, 355] width 101 height 24
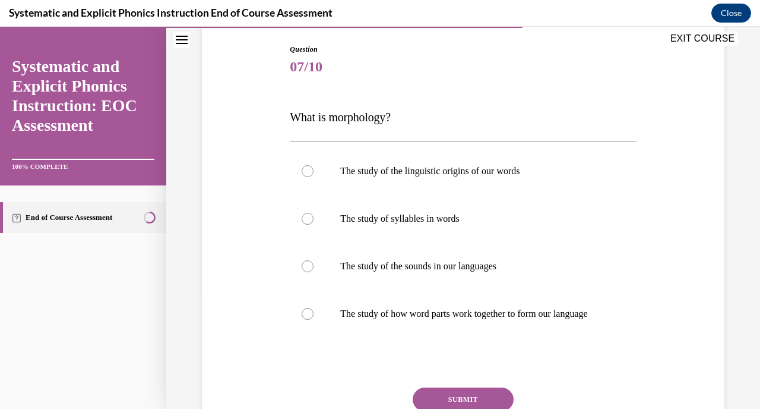
scroll to position [134, 0]
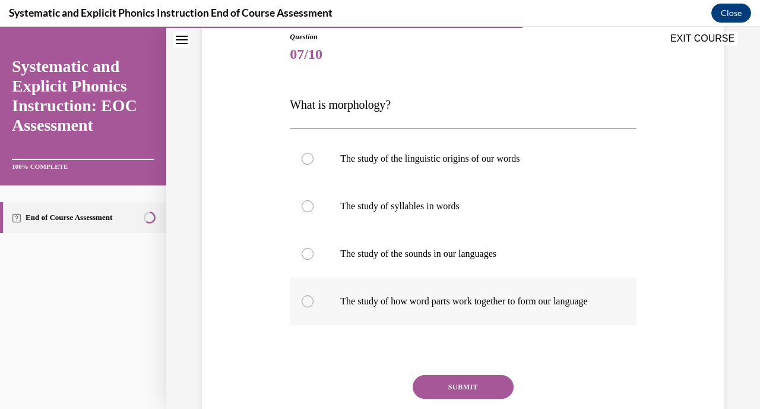
click at [438, 325] on div at bounding box center [463, 301] width 346 height 48
click at [458, 396] on button "SUBMIT" at bounding box center [463, 387] width 101 height 24
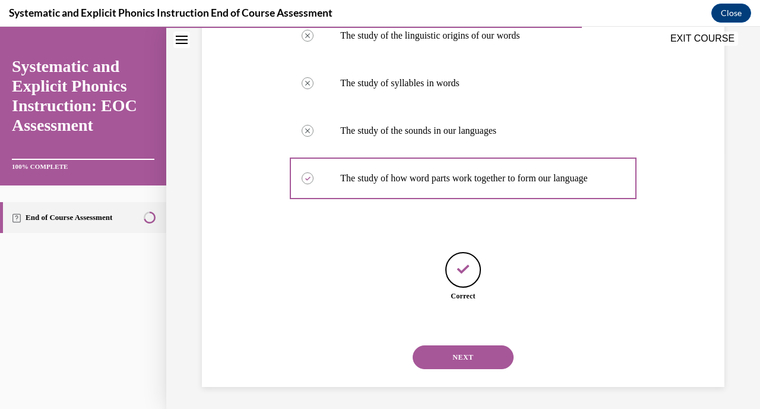
scroll to position [270, 0]
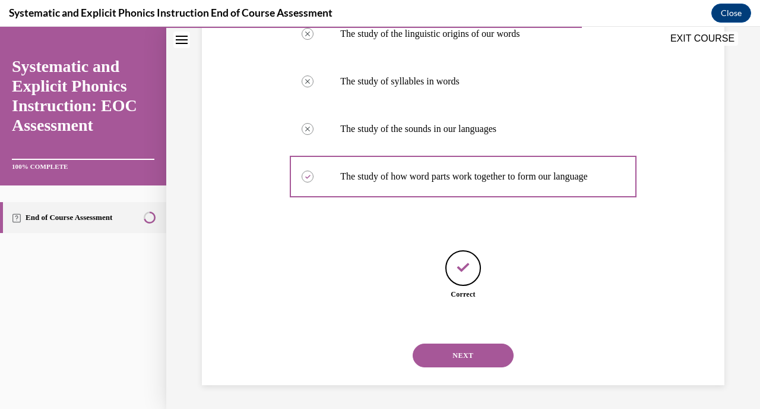
click at [451, 350] on button "NEXT" at bounding box center [463, 355] width 101 height 24
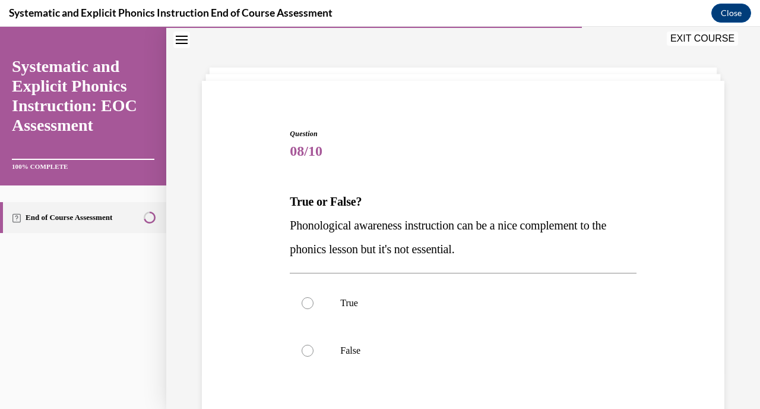
scroll to position [45, 0]
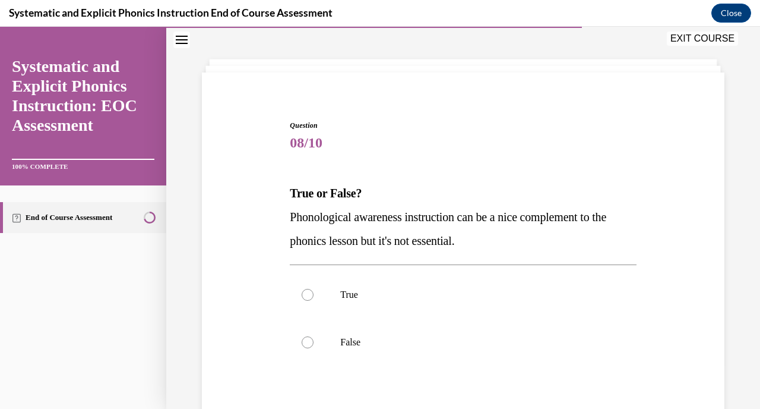
click at [451, 350] on div at bounding box center [463, 342] width 346 height 48
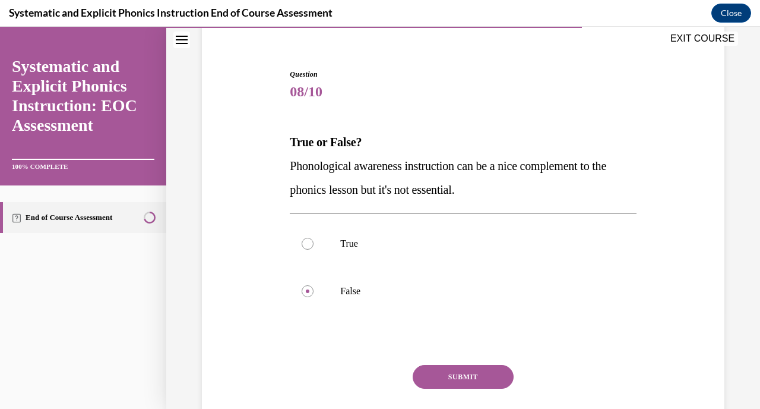
click at [455, 381] on button "SUBMIT" at bounding box center [463, 377] width 101 height 24
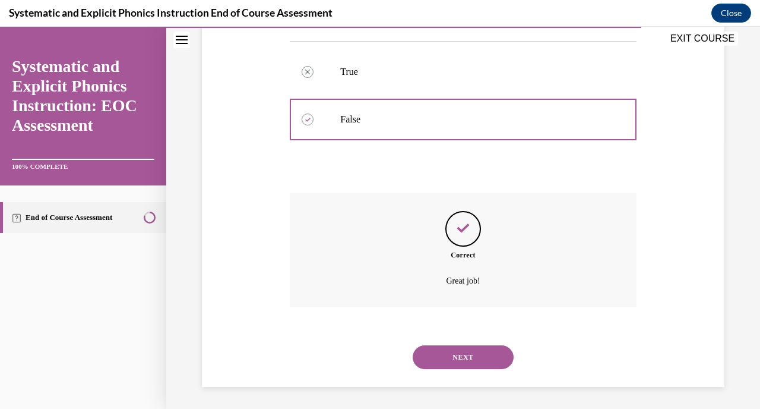
scroll to position [270, 0]
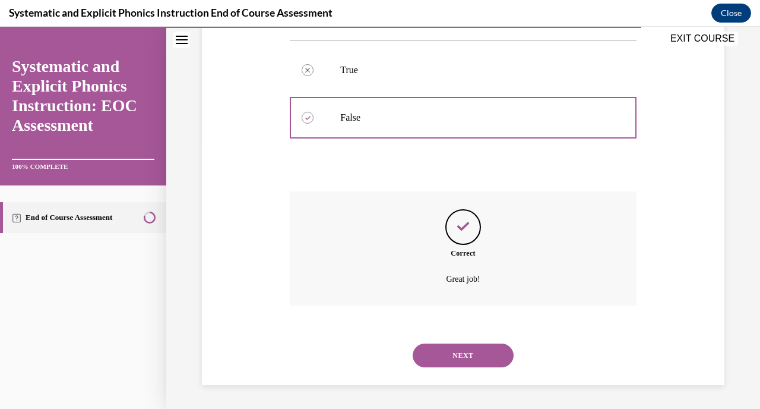
click at [450, 359] on button "NEXT" at bounding box center [463, 355] width 101 height 24
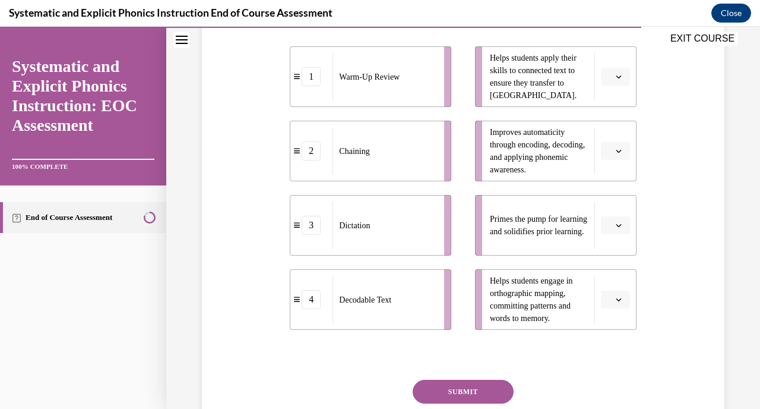
scroll to position [273, 0]
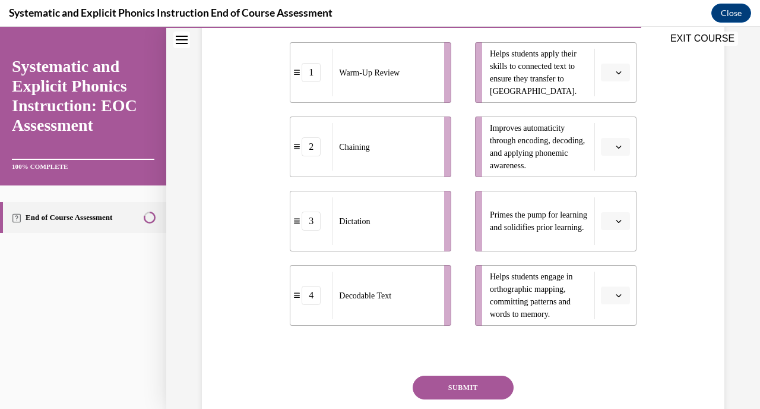
click at [409, 153] on div "Chaining" at bounding box center [385, 147] width 104 height 48
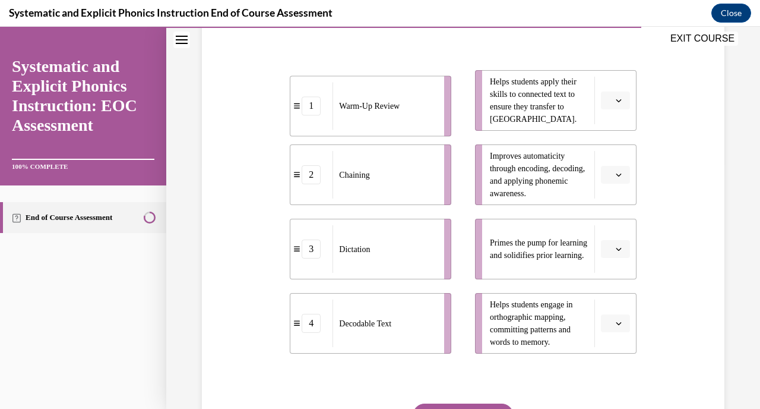
scroll to position [245, 0]
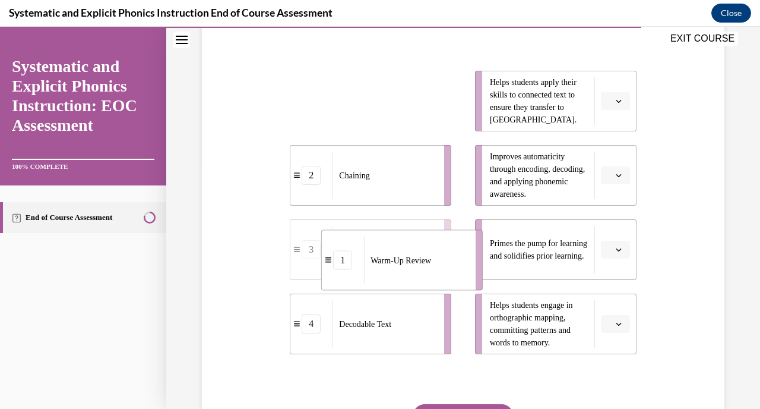
drag, startPoint x: 395, startPoint y: 119, endPoint x: 427, endPoint y: 283, distance: 167.0
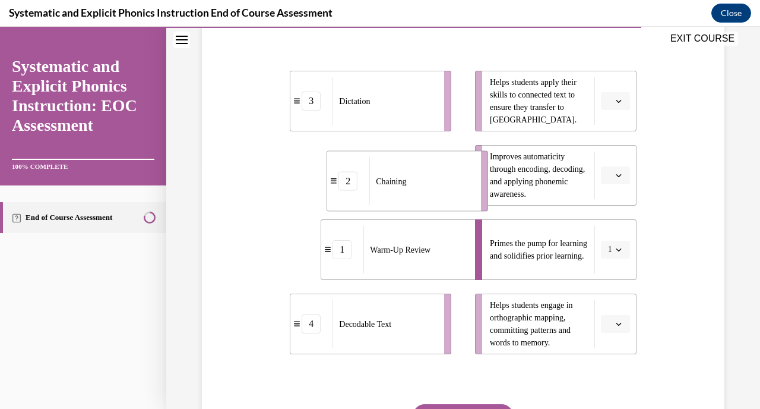
drag, startPoint x: 393, startPoint y: 167, endPoint x: 431, endPoint y: 173, distance: 37.8
click at [431, 173] on div "Chaining" at bounding box center [421, 181] width 104 height 48
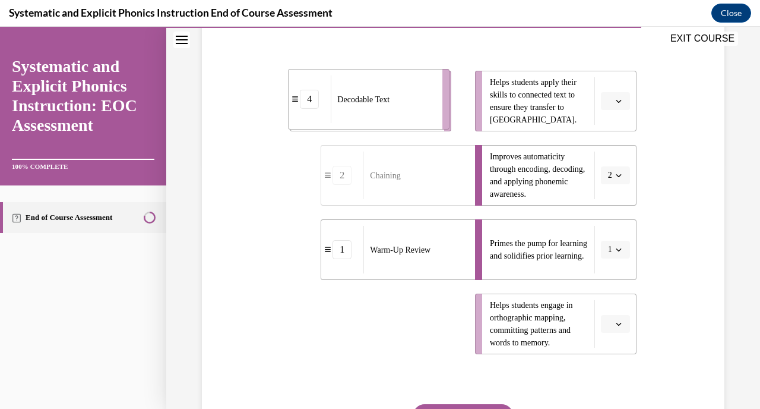
drag, startPoint x: 402, startPoint y: 325, endPoint x: 416, endPoint y: 103, distance: 223.1
click at [407, 104] on div "Decodable Text" at bounding box center [383, 99] width 104 height 48
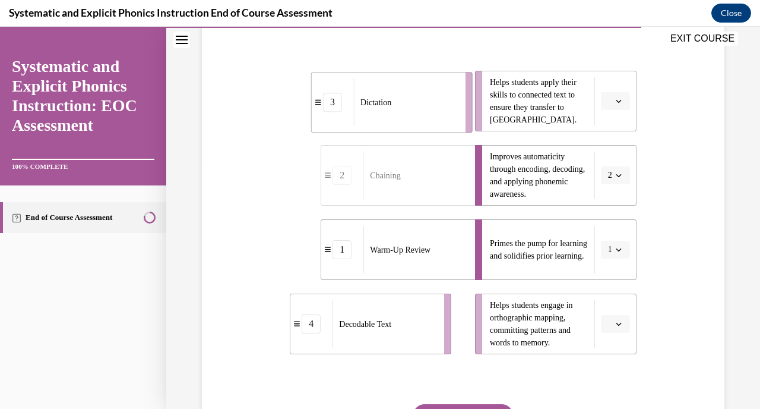
drag, startPoint x: 419, startPoint y: 105, endPoint x: 445, endPoint y: 106, distance: 26.1
click at [445, 106] on div "Dictation" at bounding box center [406, 102] width 104 height 48
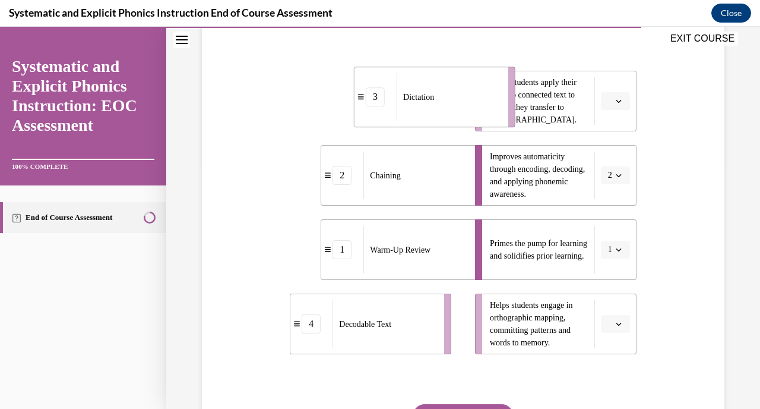
drag, startPoint x: 402, startPoint y: 109, endPoint x: 451, endPoint y: 105, distance: 49.4
click at [451, 105] on div "Dictation" at bounding box center [449, 97] width 104 height 48
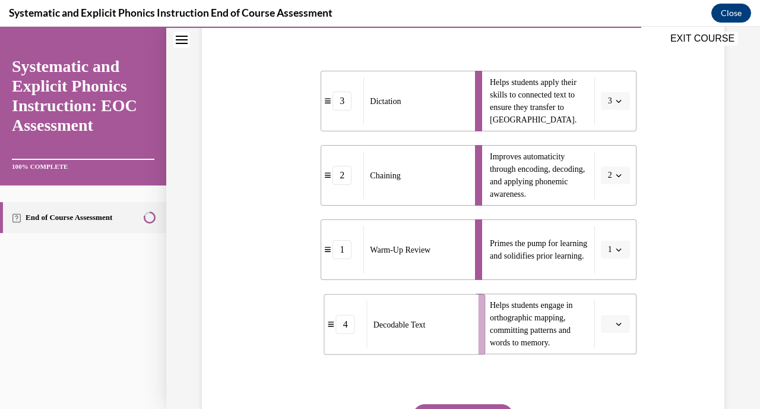
drag, startPoint x: 392, startPoint y: 343, endPoint x: 426, endPoint y: 344, distance: 34.5
click at [426, 344] on div "Decodable Text" at bounding box center [419, 325] width 104 height 48
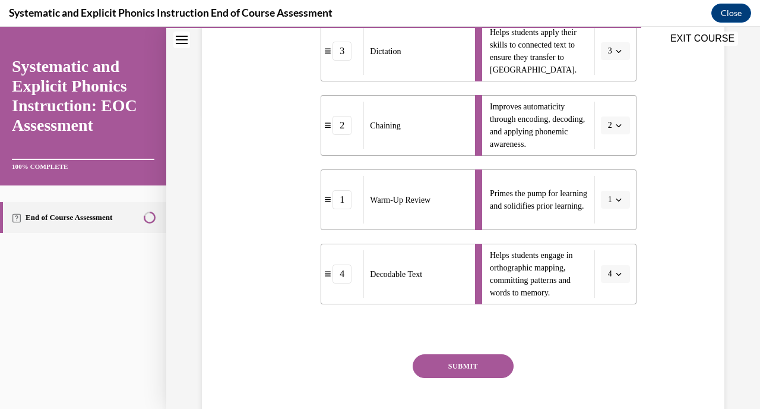
scroll to position [298, 0]
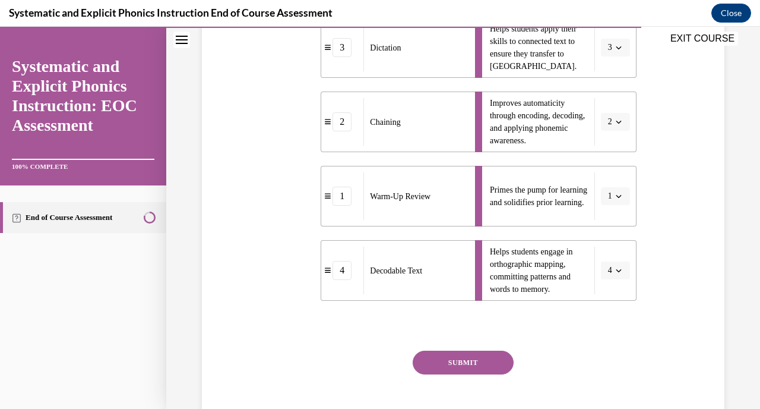
click at [445, 377] on div "SUBMIT" at bounding box center [463, 379] width 346 height 59
click at [443, 362] on button "SUBMIT" at bounding box center [463, 362] width 101 height 24
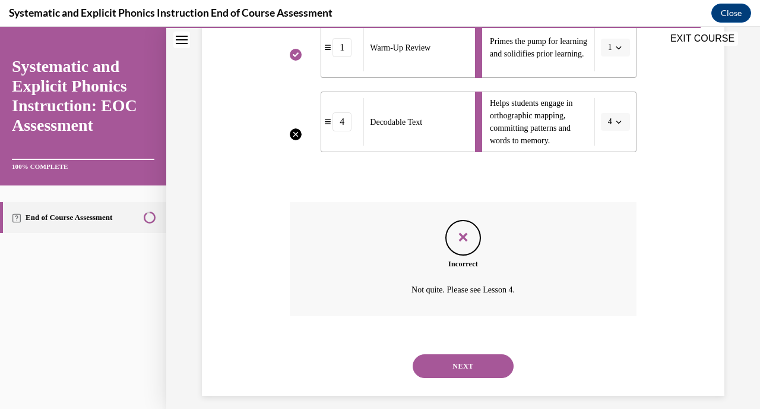
scroll to position [450, 0]
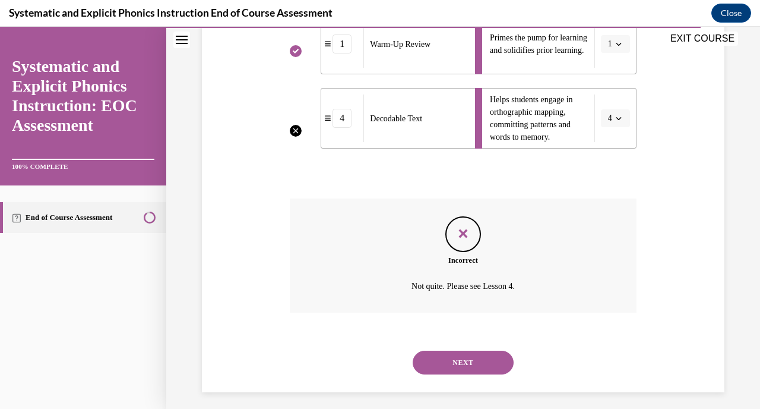
click at [458, 366] on button "NEXT" at bounding box center [463, 362] width 101 height 24
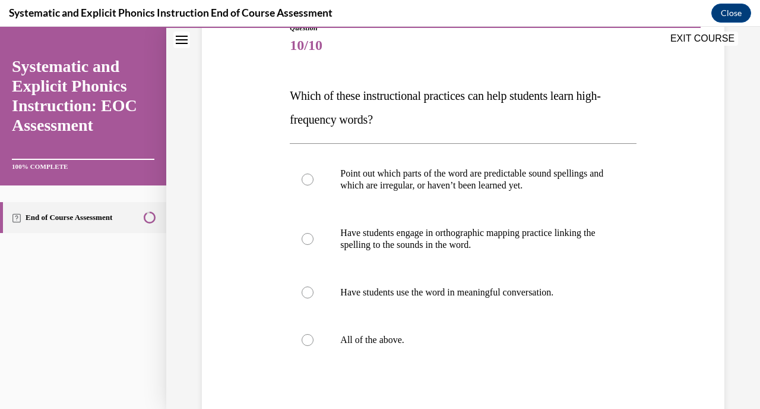
scroll to position [152, 0]
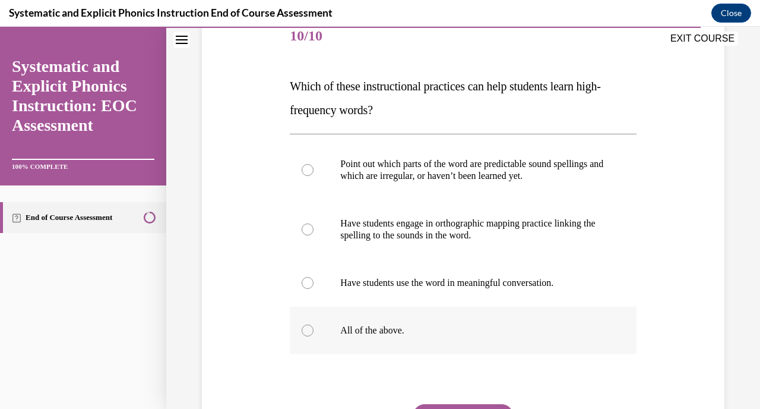
click at [415, 327] on p "All of the above." at bounding box center [473, 330] width 266 height 12
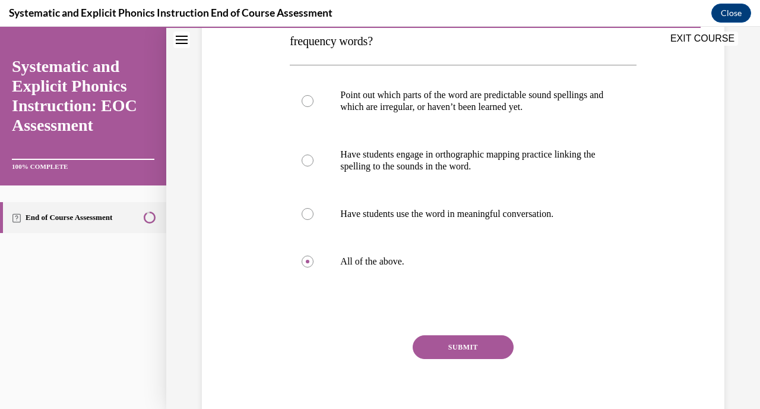
click at [442, 347] on button "SUBMIT" at bounding box center [463, 347] width 101 height 24
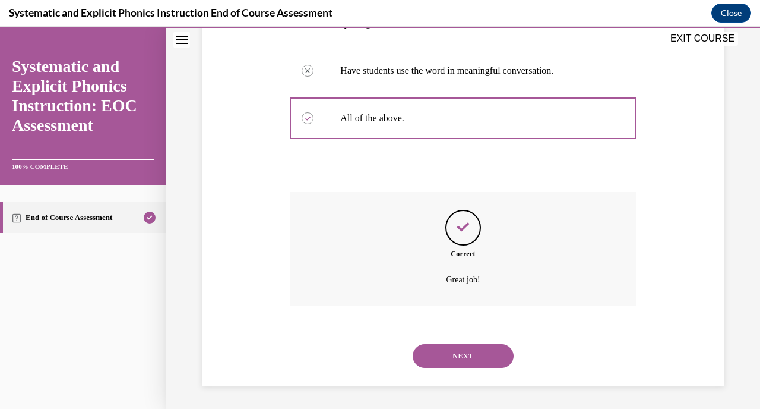
scroll to position [365, 0]
click at [464, 361] on button "NEXT" at bounding box center [463, 355] width 101 height 24
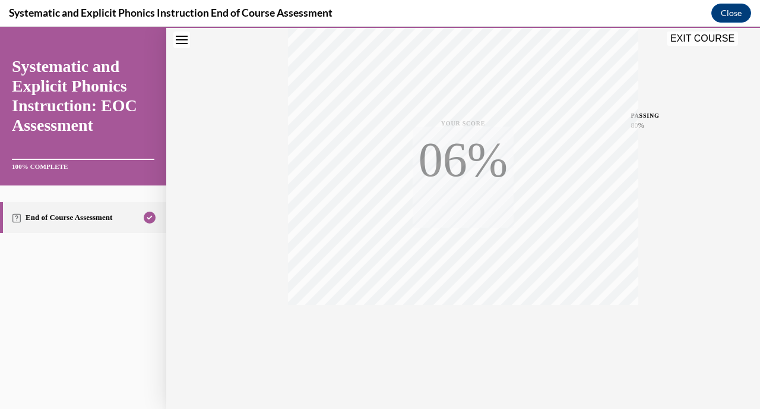
scroll to position [227, 0]
click at [461, 334] on icon "button" at bounding box center [463, 336] width 42 height 13
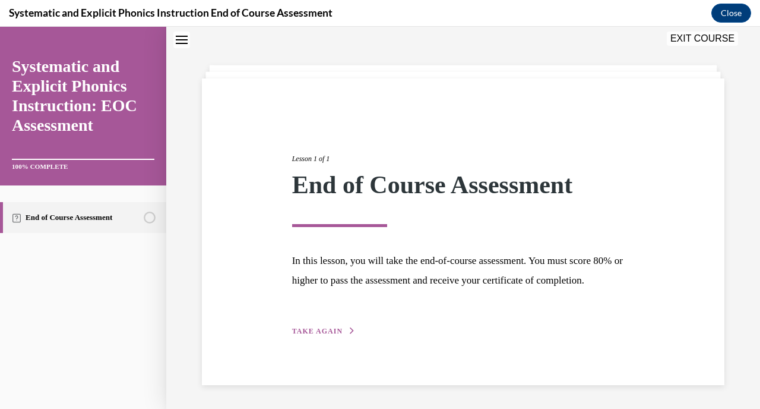
scroll to position [58, 0]
click at [324, 336] on div "Lesson 1 of 1 End of Course Assessment In this lesson, you will take the end-of…" at bounding box center [463, 231] width 360 height 211
click at [329, 333] on span "TAKE AGAIN" at bounding box center [317, 331] width 50 height 8
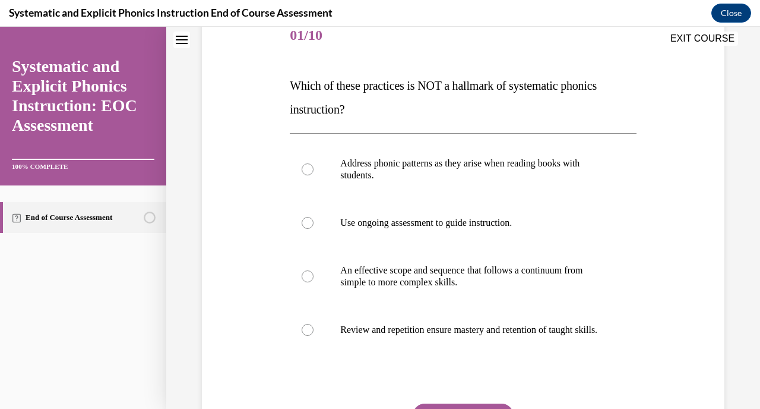
scroll to position [156, 0]
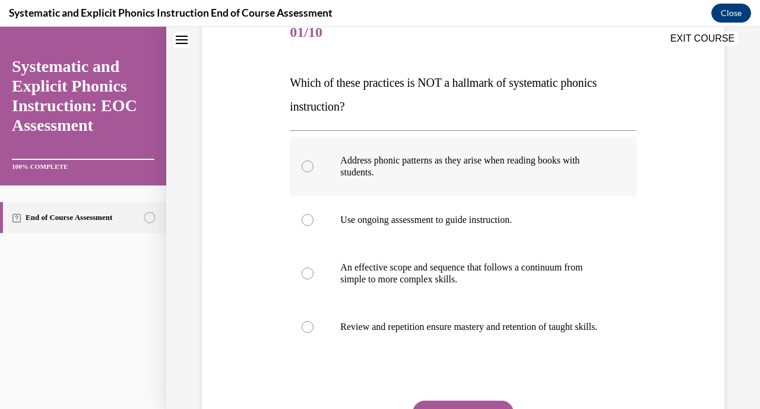
click at [351, 186] on div at bounding box center [463, 166] width 346 height 59
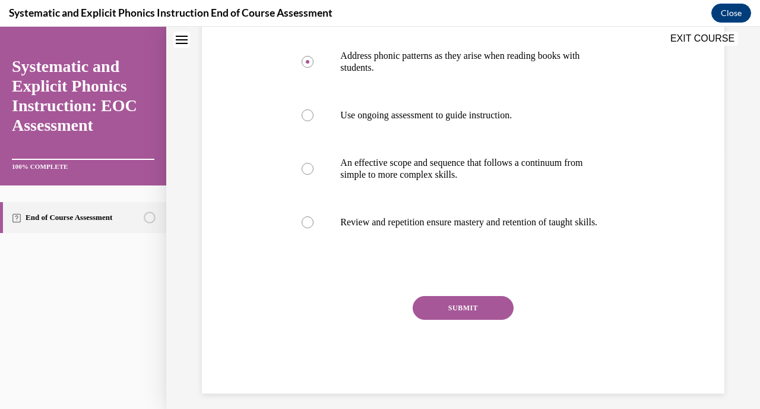
click at [446, 320] on button "SUBMIT" at bounding box center [463, 308] width 101 height 24
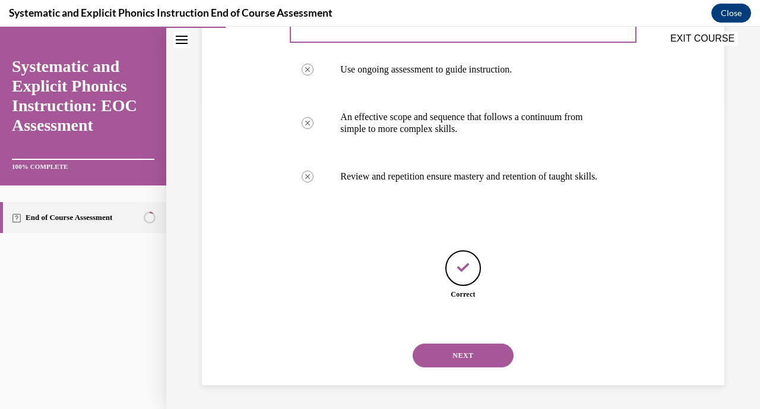
scroll to position [318, 0]
click at [454, 356] on button "NEXT" at bounding box center [463, 355] width 101 height 24
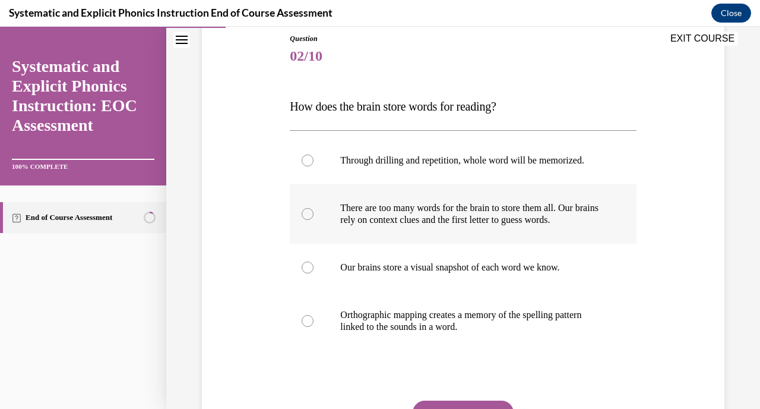
scroll to position [156, 0]
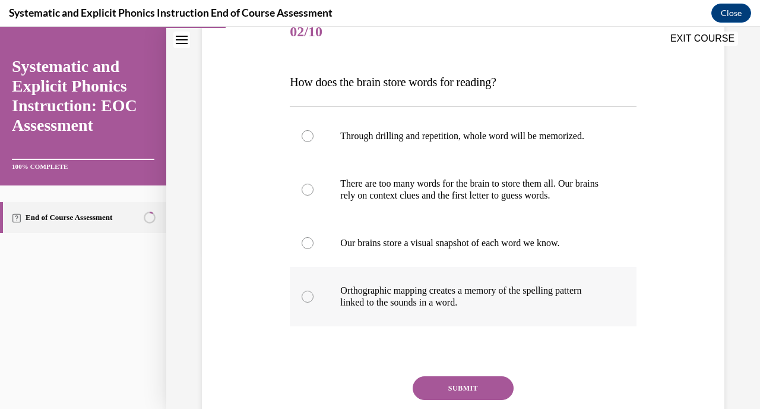
click at [454, 299] on p "Orthographic mapping creates a memory of the spelling pattern linked to the sou…" at bounding box center [473, 296] width 266 height 24
click at [452, 393] on button "SUBMIT" at bounding box center [463, 388] width 101 height 24
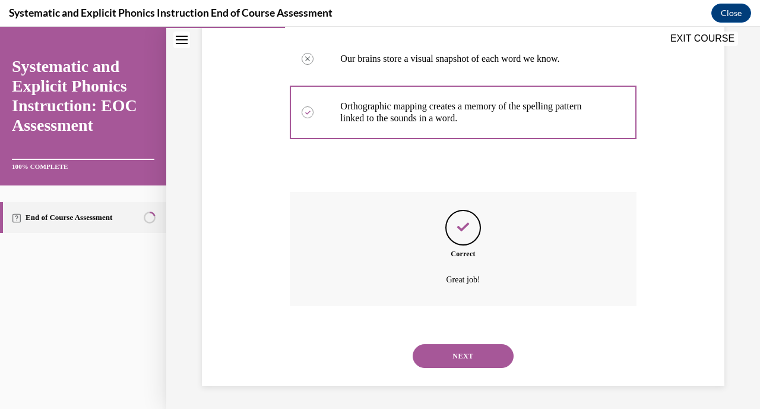
scroll to position [341, 0]
click at [446, 352] on button "NEXT" at bounding box center [463, 355] width 101 height 24
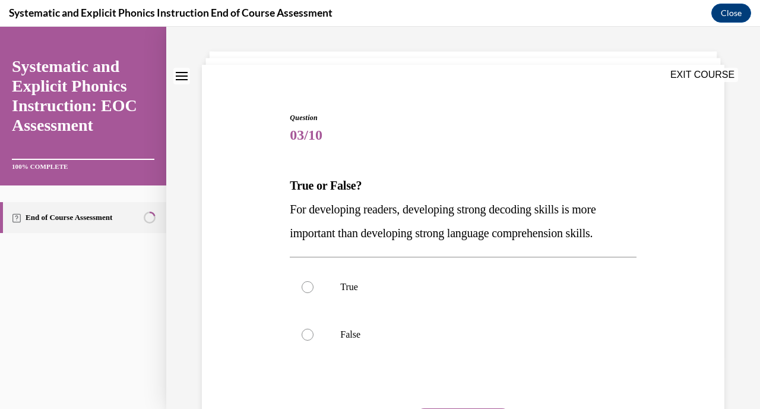
scroll to position [60, 0]
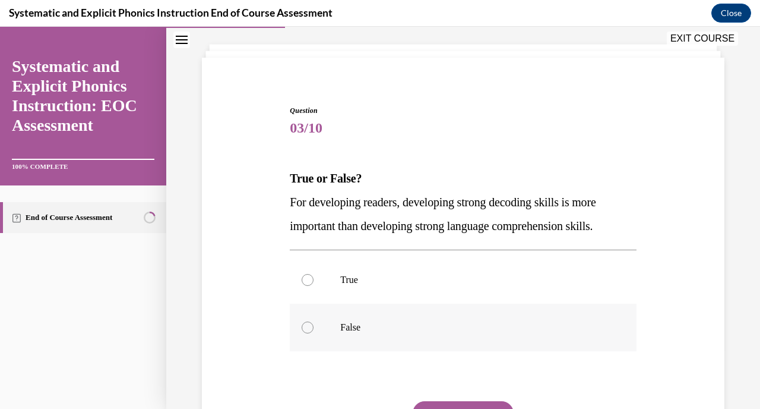
click at [406, 322] on p "False" at bounding box center [473, 327] width 266 height 12
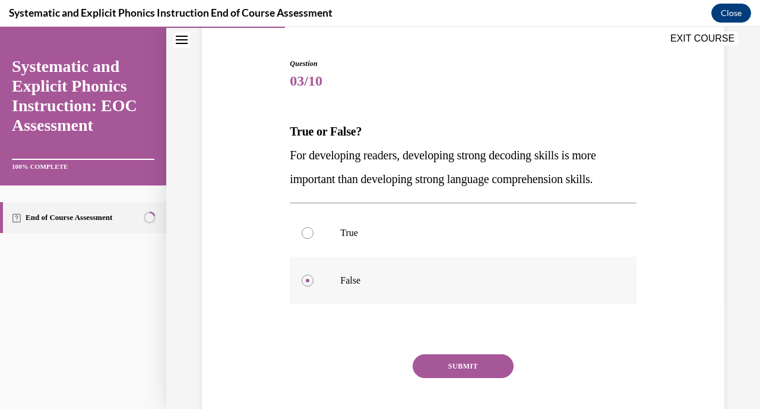
scroll to position [115, 0]
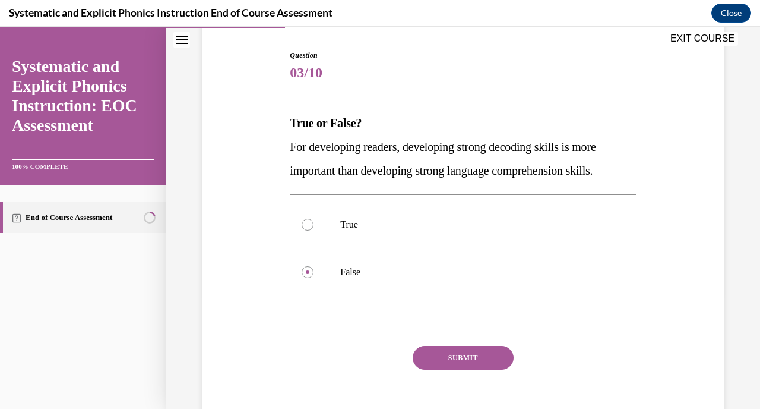
click at [437, 354] on button "SUBMIT" at bounding box center [463, 358] width 101 height 24
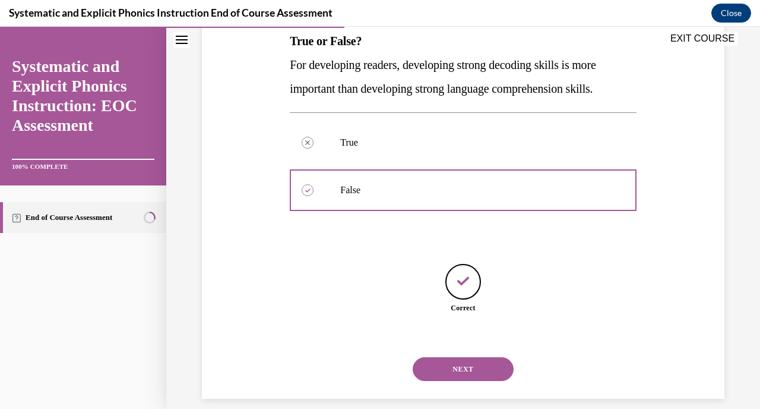
scroll to position [211, 0]
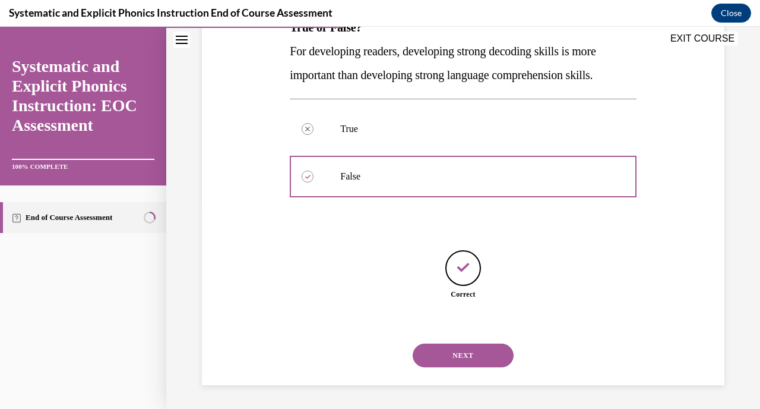
click at [437, 354] on button "NEXT" at bounding box center [463, 355] width 101 height 24
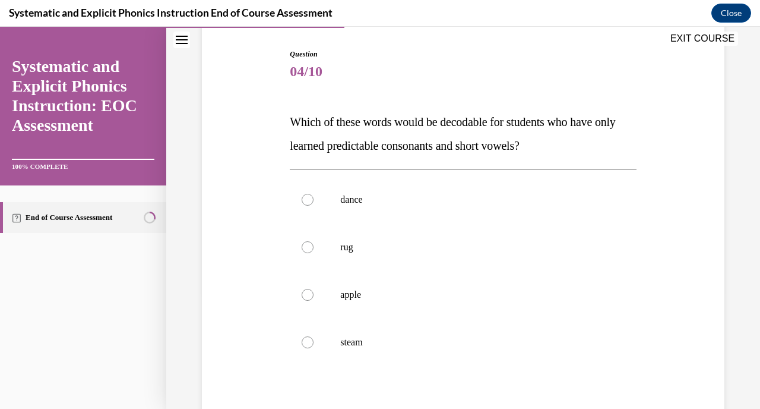
scroll to position [129, 0]
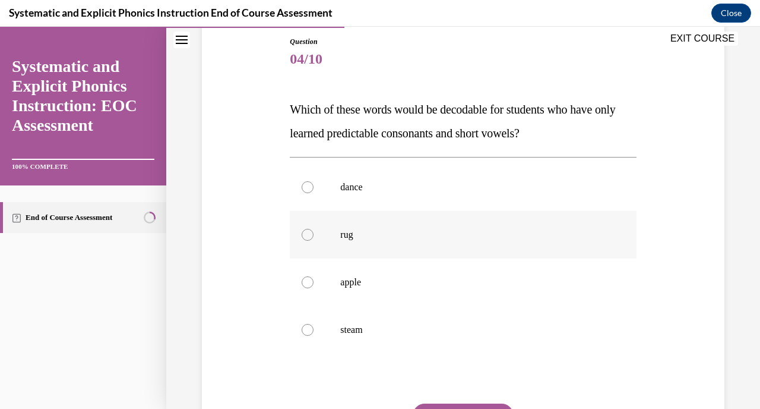
click at [424, 236] on p "rug" at bounding box center [473, 235] width 266 height 12
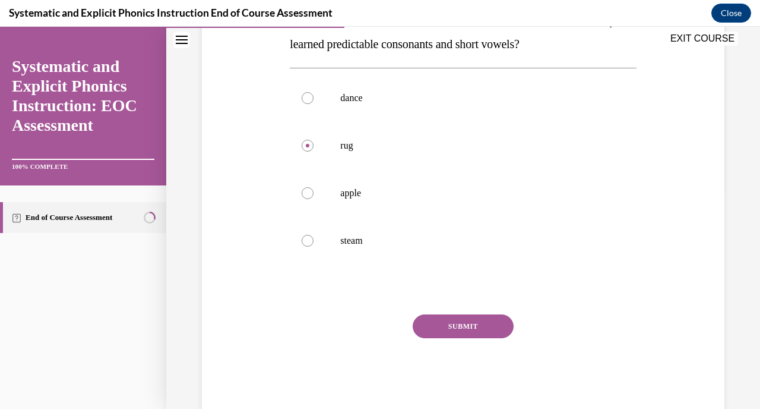
click at [439, 327] on button "SUBMIT" at bounding box center [463, 326] width 101 height 24
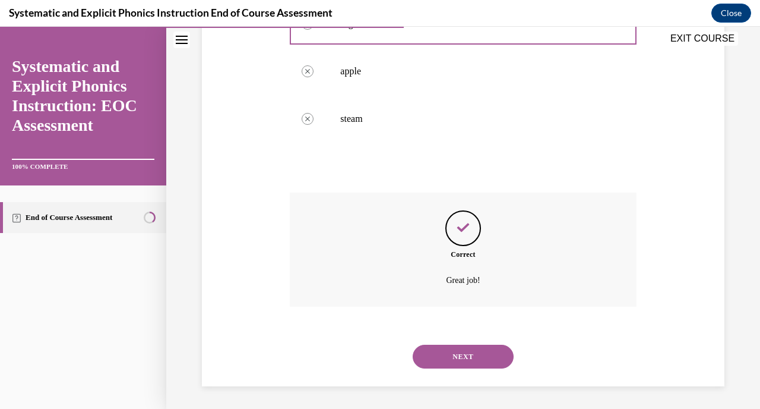
scroll to position [341, 0]
click at [447, 346] on button "NEXT" at bounding box center [463, 355] width 101 height 24
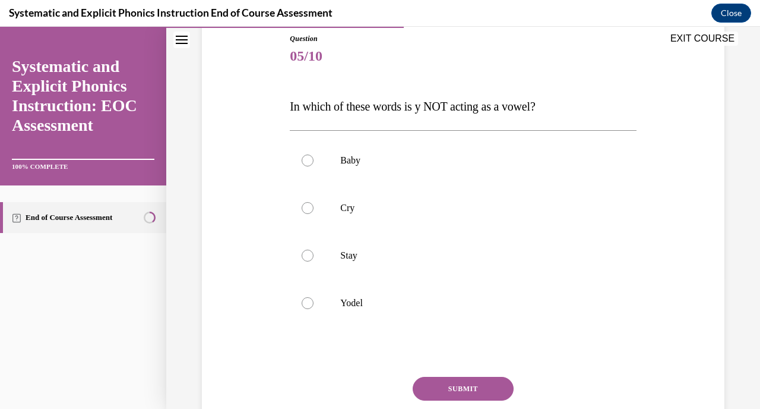
scroll to position [138, 0]
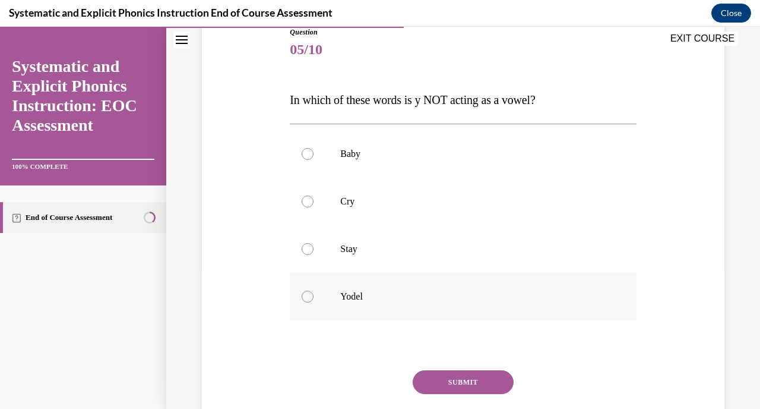
click at [441, 306] on div at bounding box center [463, 297] width 346 height 48
click at [464, 387] on button "SUBMIT" at bounding box center [463, 382] width 101 height 24
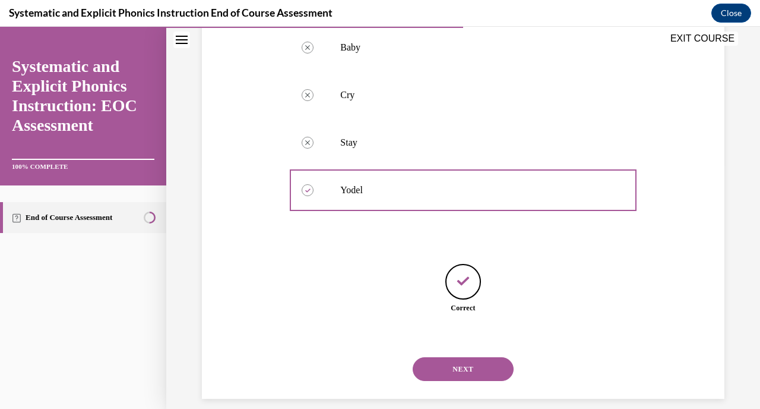
scroll to position [258, 0]
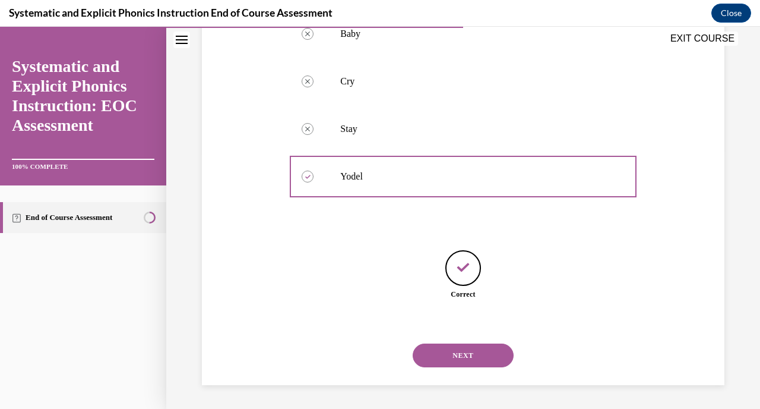
click at [462, 357] on button "NEXT" at bounding box center [463, 355] width 101 height 24
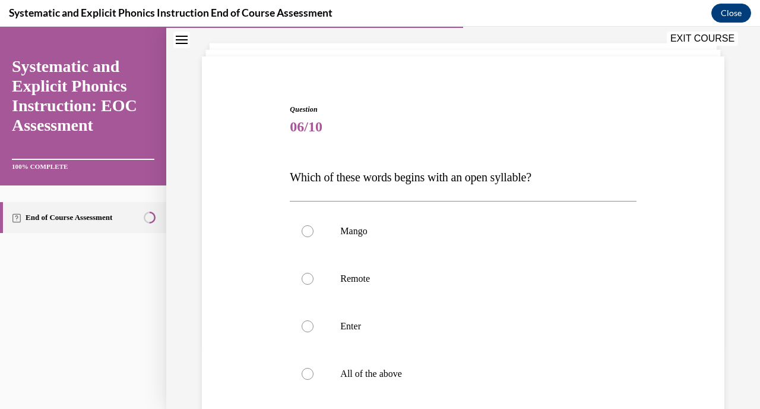
scroll to position [72, 0]
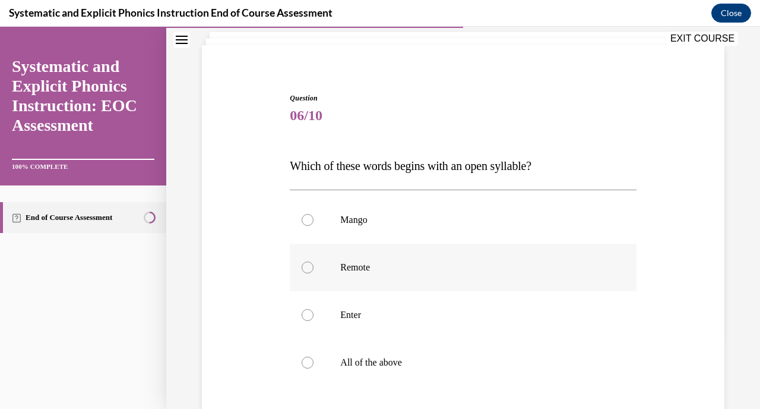
click at [449, 280] on div at bounding box center [463, 267] width 346 height 48
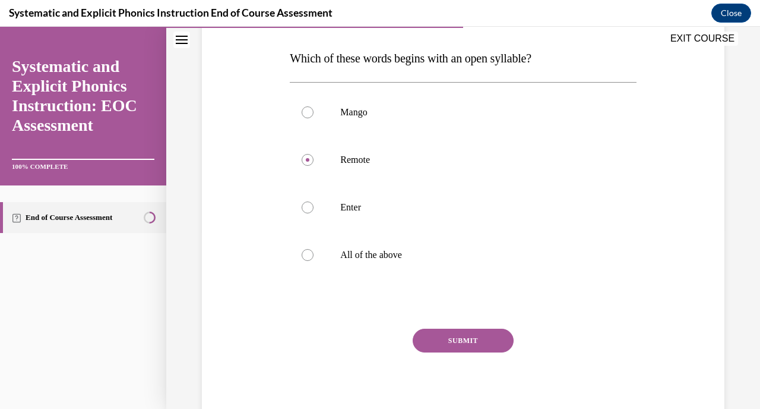
click at [451, 340] on button "SUBMIT" at bounding box center [463, 340] width 101 height 24
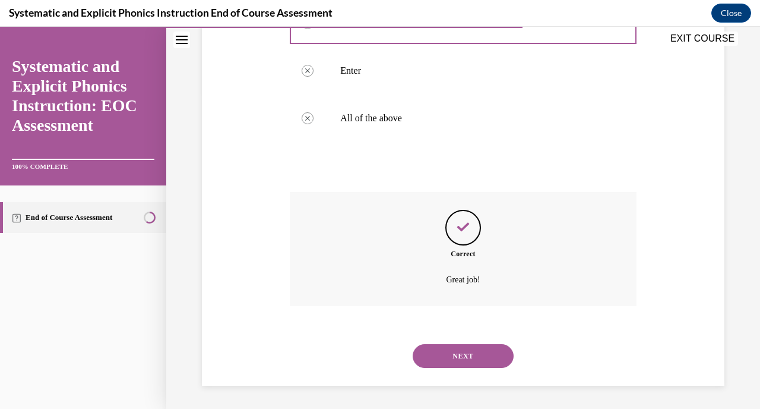
scroll to position [317, 0]
click at [457, 360] on button "NEXT" at bounding box center [463, 355] width 101 height 24
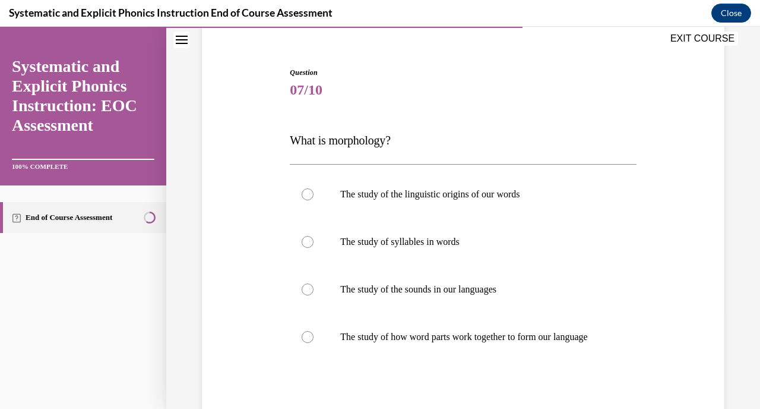
click at [457, 360] on div at bounding box center [463, 337] width 346 height 48
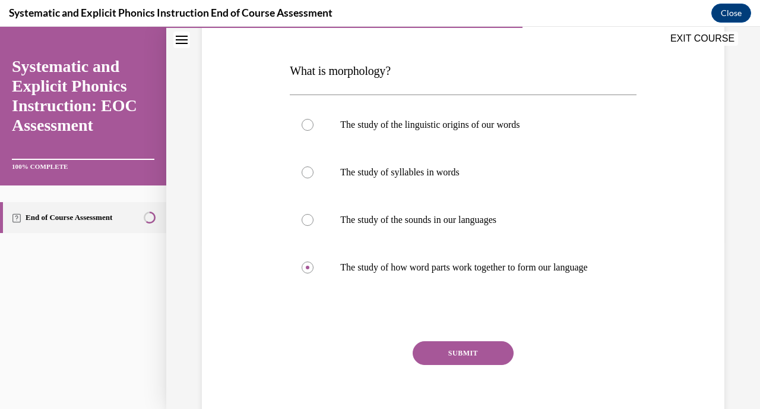
scroll to position [204, 0]
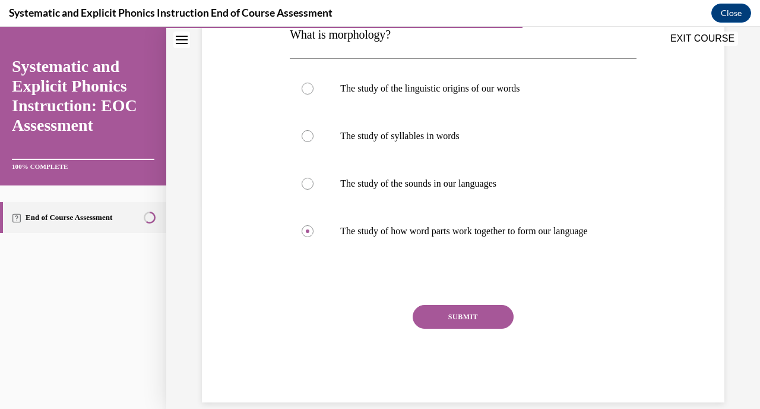
click at [457, 328] on button "SUBMIT" at bounding box center [463, 317] width 101 height 24
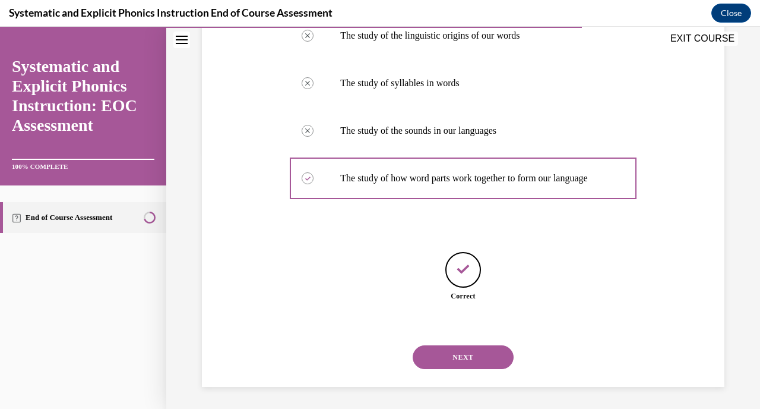
scroll to position [270, 0]
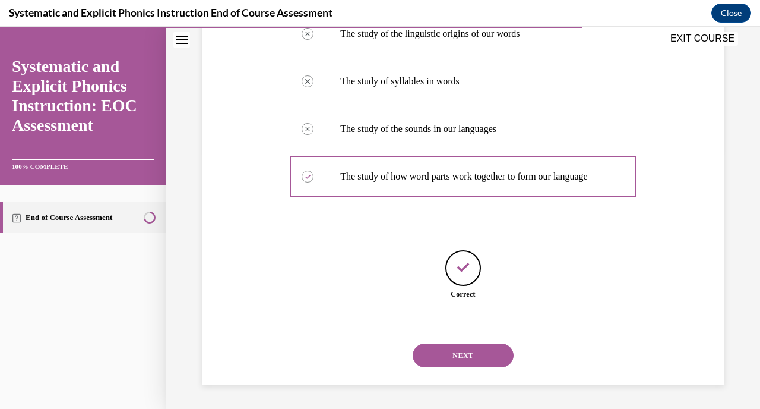
click at [464, 358] on button "NEXT" at bounding box center [463, 355] width 101 height 24
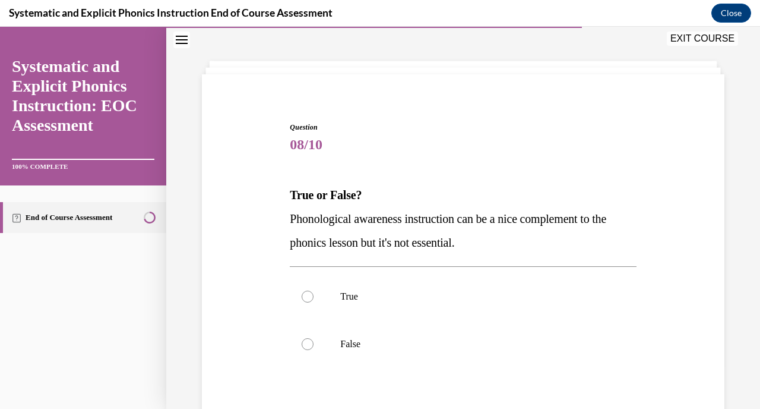
scroll to position [61, 0]
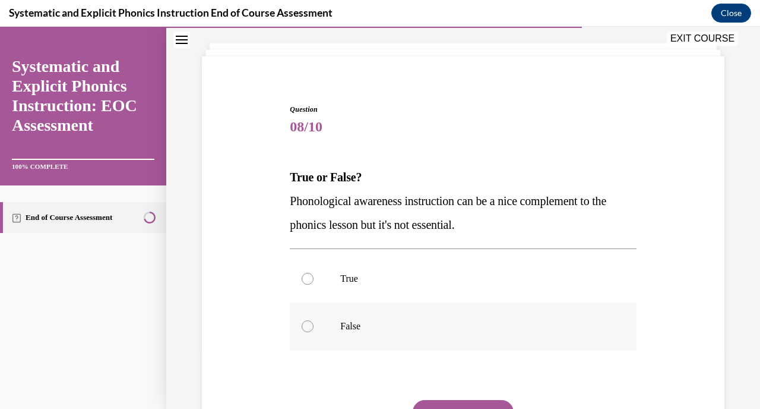
click at [461, 323] on p "False" at bounding box center [473, 326] width 266 height 12
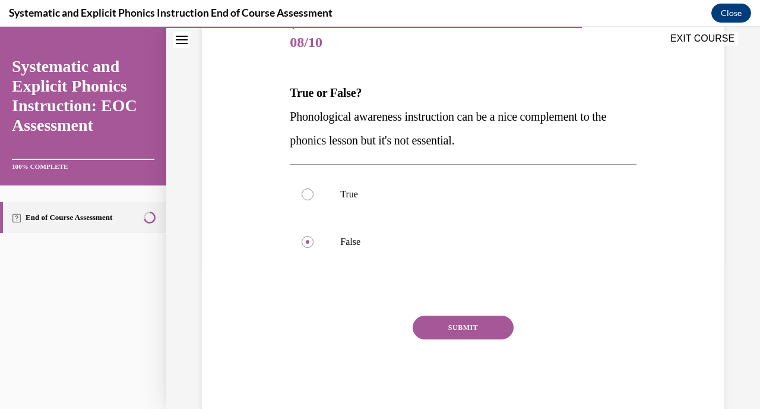
click at [459, 334] on button "SUBMIT" at bounding box center [463, 327] width 101 height 24
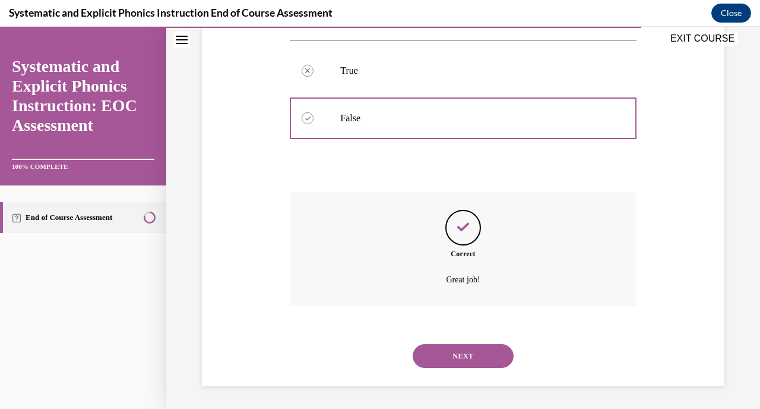
scroll to position [270, 0]
click at [461, 352] on button "NEXT" at bounding box center [463, 355] width 101 height 24
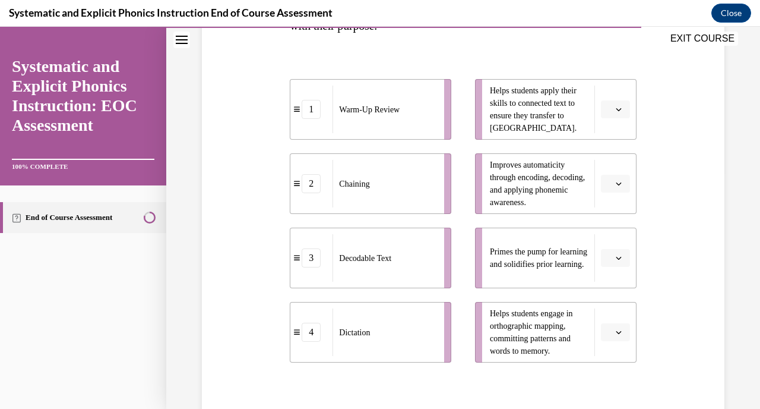
scroll to position [250, 0]
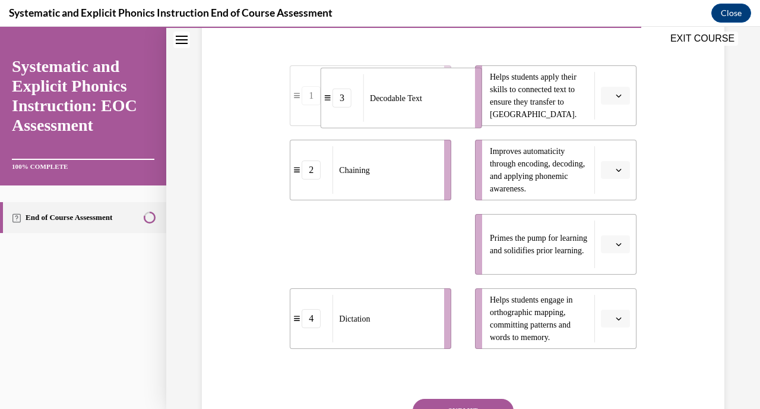
drag, startPoint x: 402, startPoint y: 263, endPoint x: 435, endPoint y: 117, distance: 149.7
click at [433, 117] on div "Decodable Text" at bounding box center [415, 98] width 104 height 48
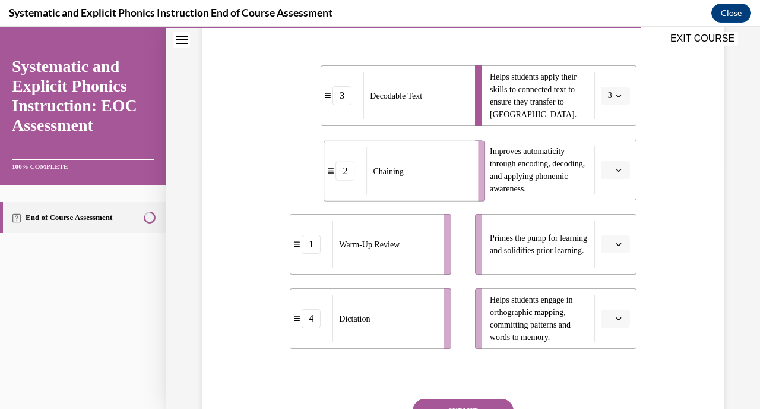
drag, startPoint x: 412, startPoint y: 160, endPoint x: 446, endPoint y: 162, distance: 33.9
click at [446, 162] on div "Chaining" at bounding box center [418, 171] width 104 height 48
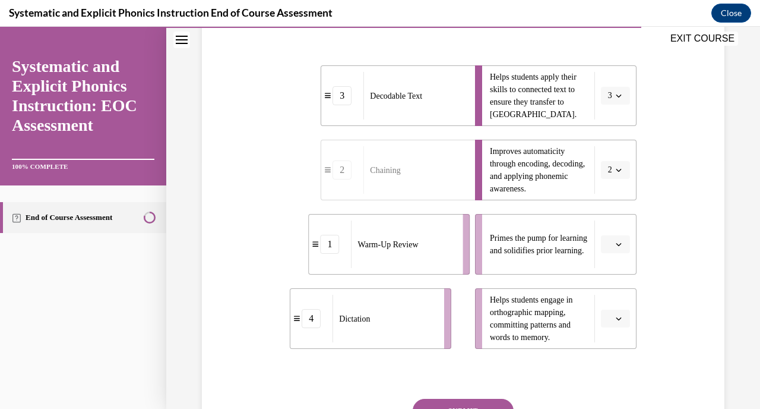
drag, startPoint x: 405, startPoint y: 249, endPoint x: 441, endPoint y: 249, distance: 35.6
click at [441, 249] on div "Warm-Up Review" at bounding box center [404, 244] width 104 height 48
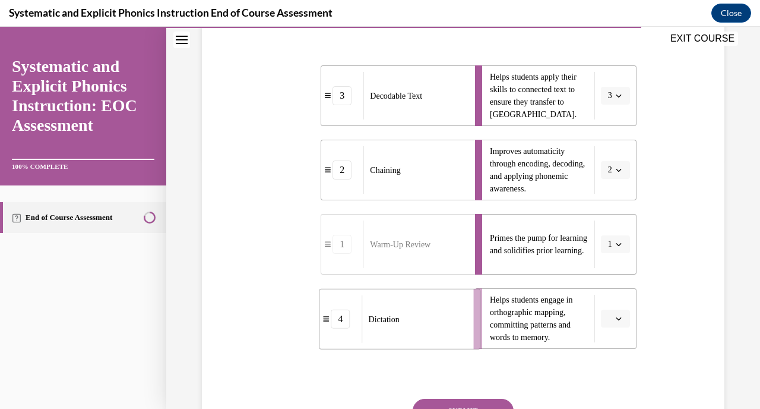
drag, startPoint x: 400, startPoint y: 320, endPoint x: 444, endPoint y: 321, distance: 44.6
click at [444, 321] on div "Dictation" at bounding box center [414, 319] width 104 height 48
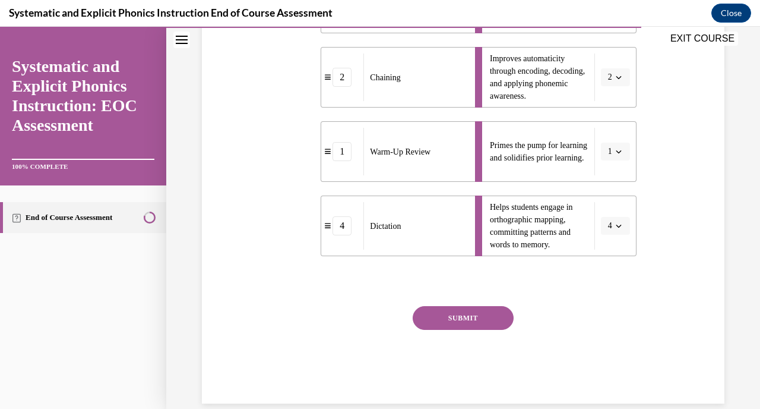
click at [441, 314] on button "SUBMIT" at bounding box center [463, 318] width 101 height 24
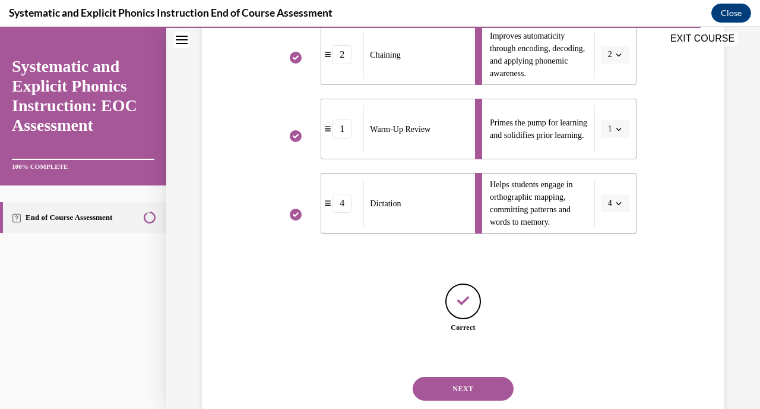
scroll to position [378, 0]
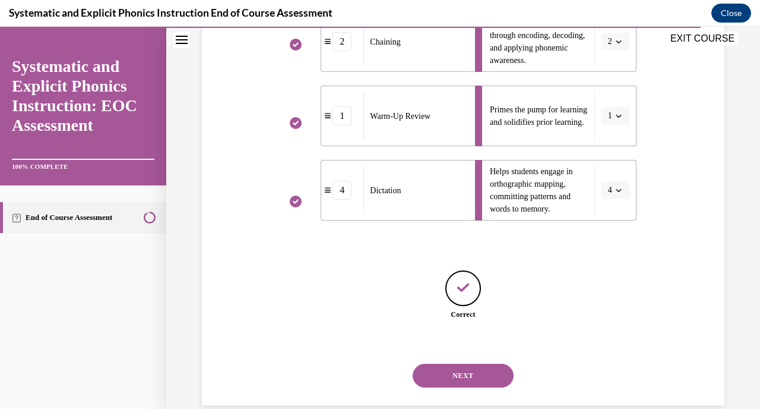
click at [441, 374] on button "NEXT" at bounding box center [463, 375] width 101 height 24
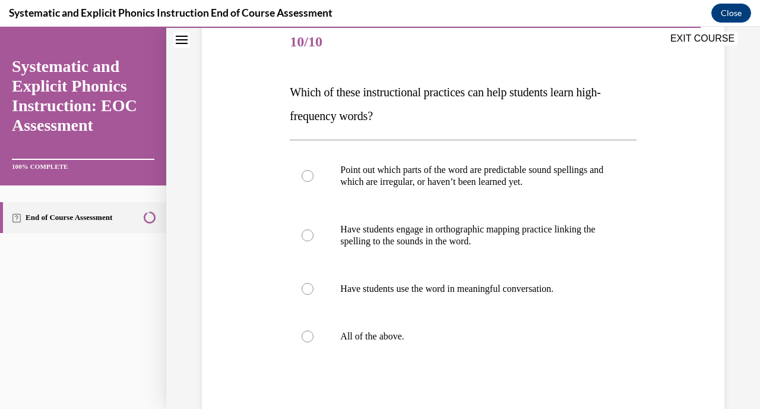
scroll to position [165, 0]
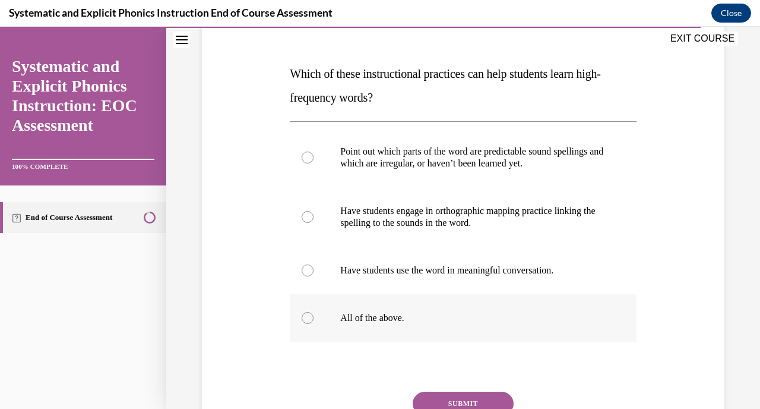
click at [440, 332] on div at bounding box center [463, 318] width 346 height 48
click at [452, 395] on button "SUBMIT" at bounding box center [463, 403] width 101 height 24
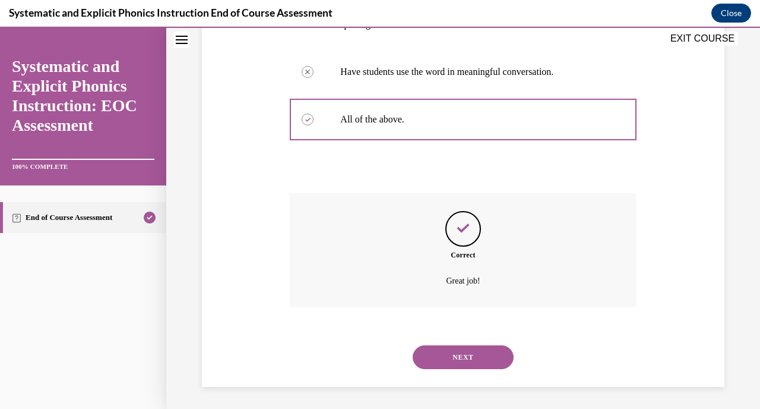
scroll to position [365, 0]
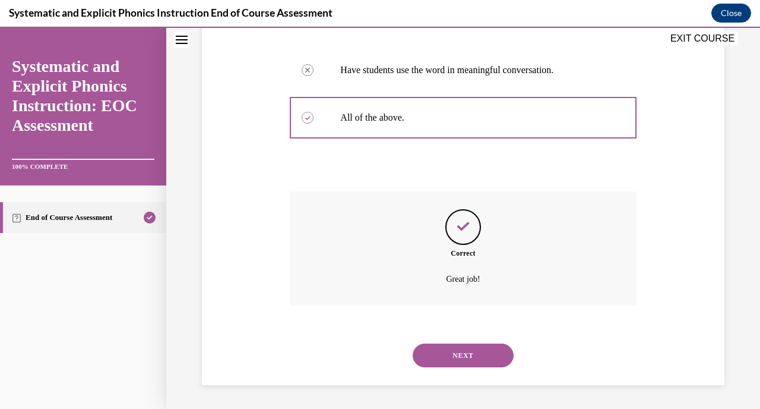
click at [459, 364] on button "NEXT" at bounding box center [463, 355] width 101 height 24
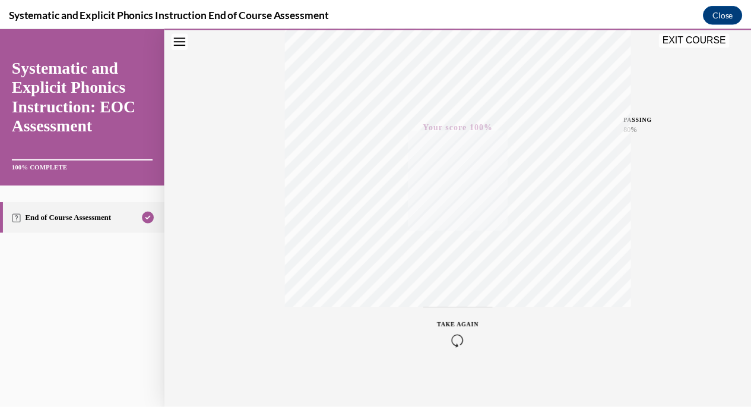
scroll to position [227, 0]
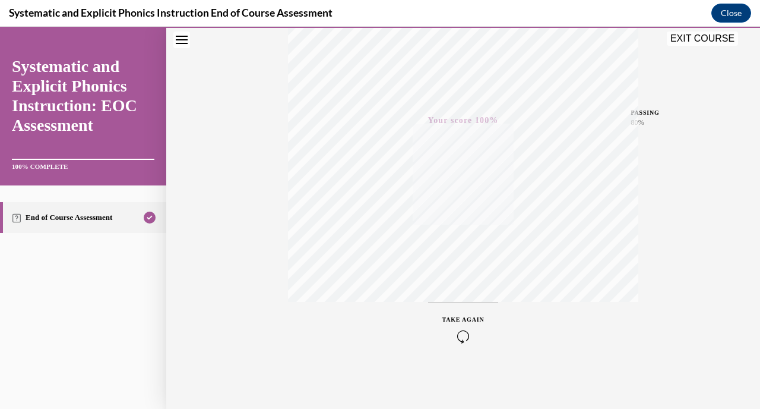
click at [702, 37] on button "EXIT COURSE" at bounding box center [702, 38] width 71 height 14
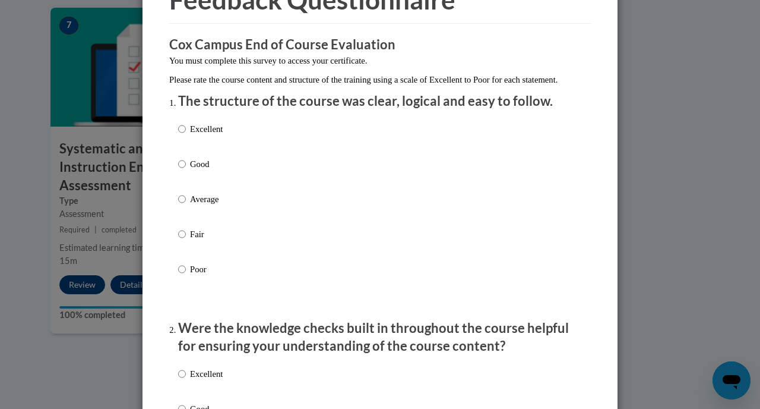
scroll to position [102, 0]
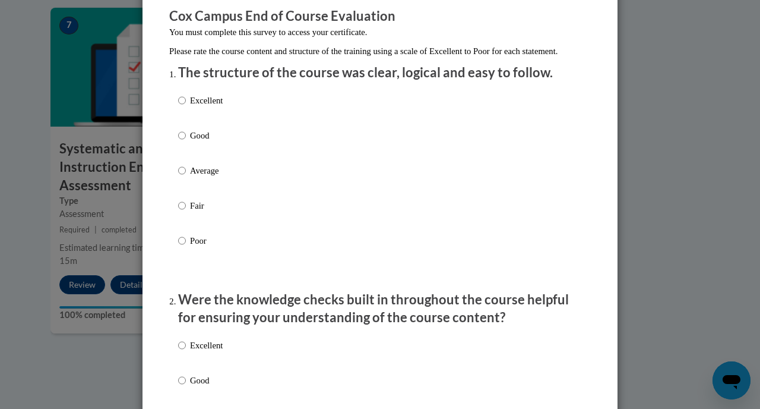
click at [193, 107] on p "Excellent" at bounding box center [206, 100] width 33 height 13
click at [186, 107] on input "Excellent" at bounding box center [182, 100] width 8 height 13
radio input "true"
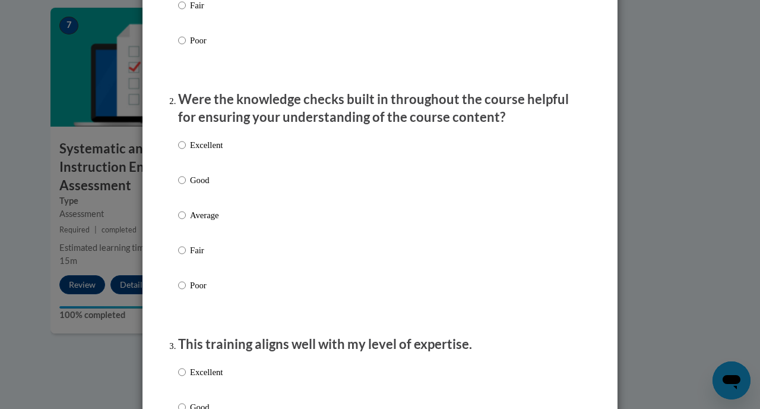
click at [196, 151] on p "Excellent" at bounding box center [206, 144] width 33 height 13
click at [186, 151] on input "Excellent" at bounding box center [182, 144] width 8 height 13
radio input "true"
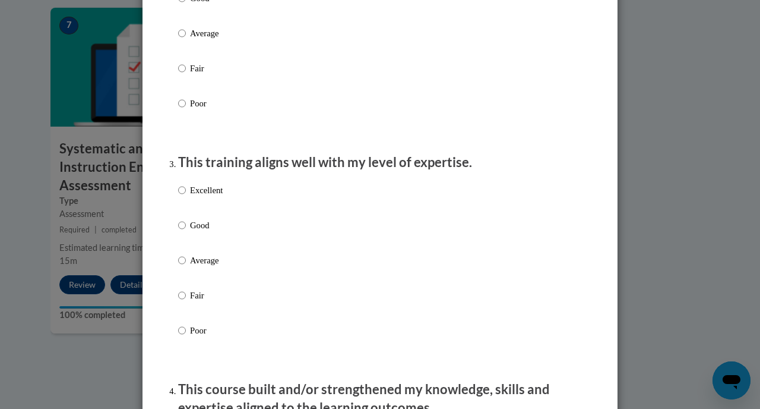
scroll to position [550, 0]
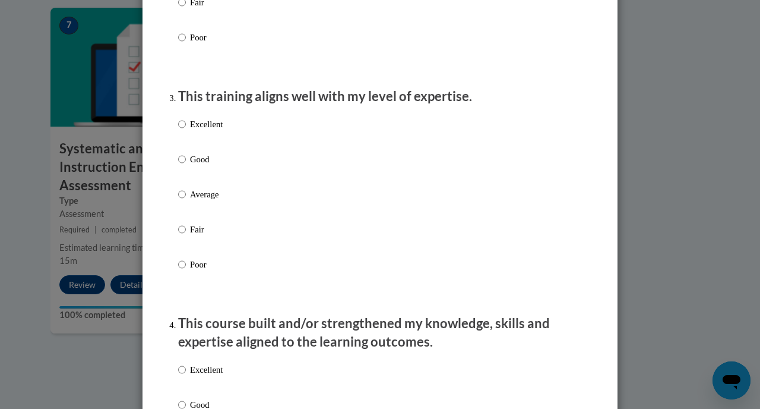
click at [192, 150] on label "Excellent" at bounding box center [200, 134] width 45 height 32
click at [186, 131] on input "Excellent" at bounding box center [182, 124] width 8 height 13
radio input "true"
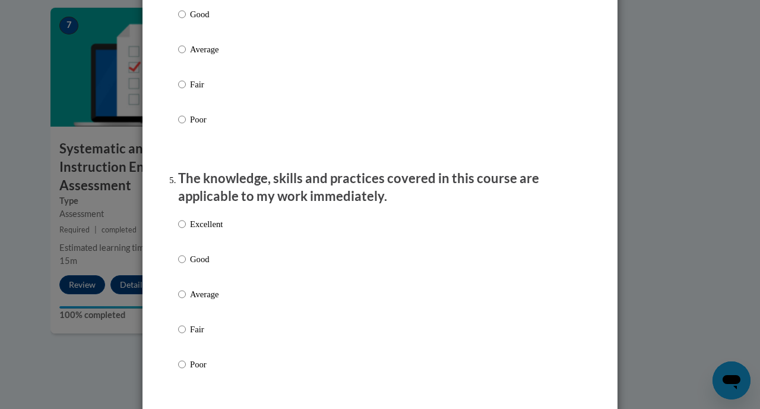
scroll to position [938, 0]
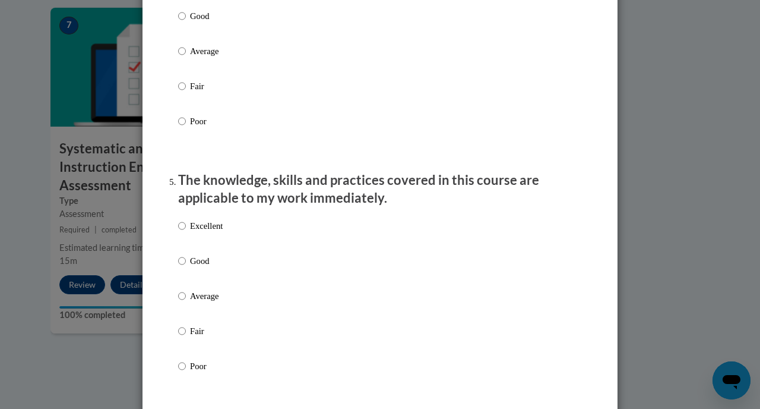
click at [193, 42] on label "Good" at bounding box center [200, 26] width 45 height 32
click at [186, 23] on input "Good" at bounding box center [182, 16] width 8 height 13
radio input "true"
click at [203, 244] on label "Excellent" at bounding box center [200, 235] width 45 height 32
click at [186, 232] on input "Excellent" at bounding box center [182, 225] width 8 height 13
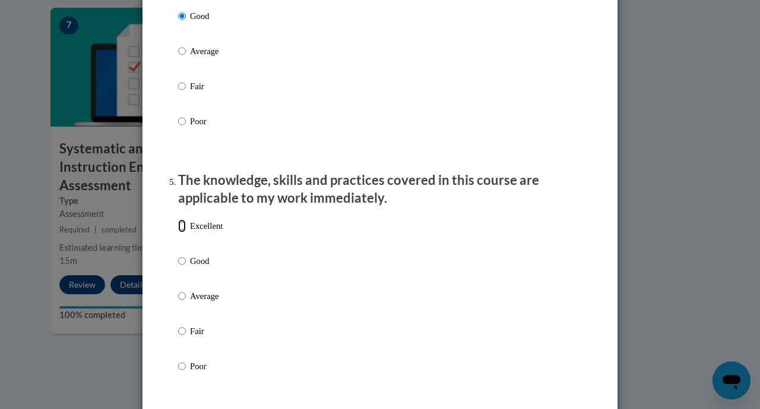
radio input "true"
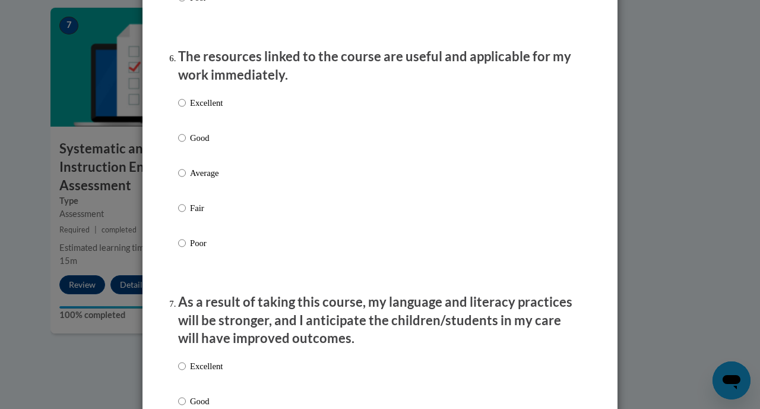
scroll to position [1308, 0]
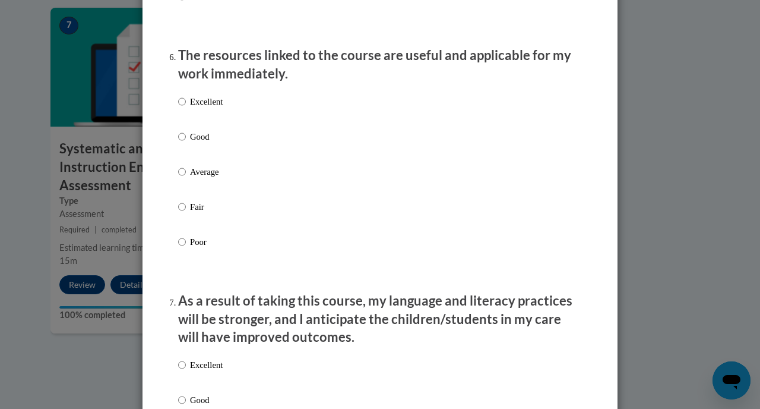
click at [201, 108] on p "Excellent" at bounding box center [206, 101] width 33 height 13
click at [186, 108] on input "Excellent" at bounding box center [182, 101] width 8 height 13
radio input "true"
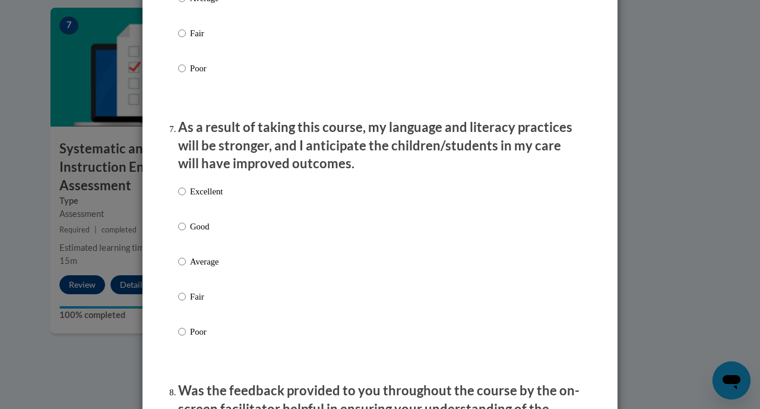
scroll to position [1523, 0]
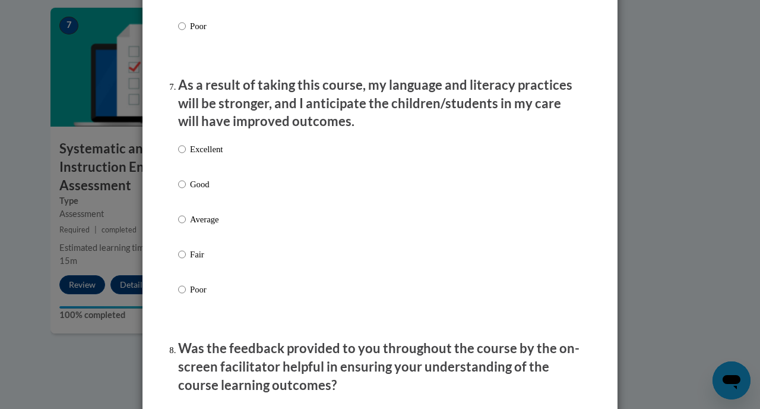
click at [203, 155] on p "Excellent" at bounding box center [206, 149] width 33 height 13
click at [186, 155] on input "Excellent" at bounding box center [182, 149] width 8 height 13
radio input "true"
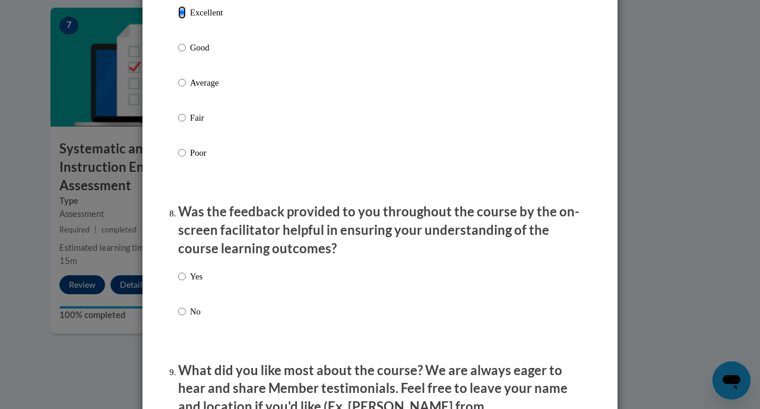
scroll to position [1722, 0]
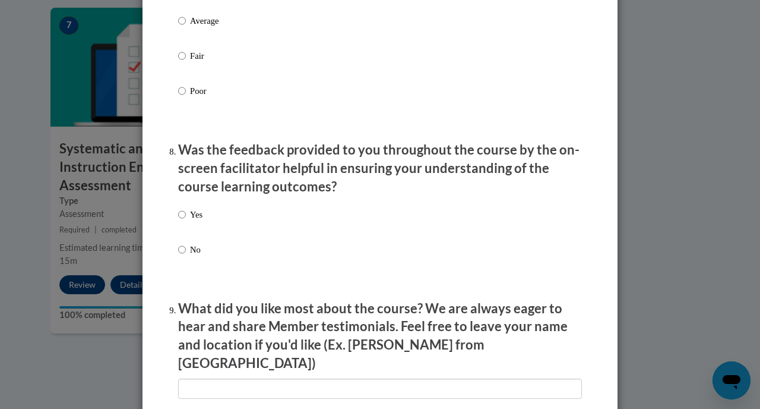
click at [200, 227] on div "Yes No" at bounding box center [380, 246] width 404 height 88
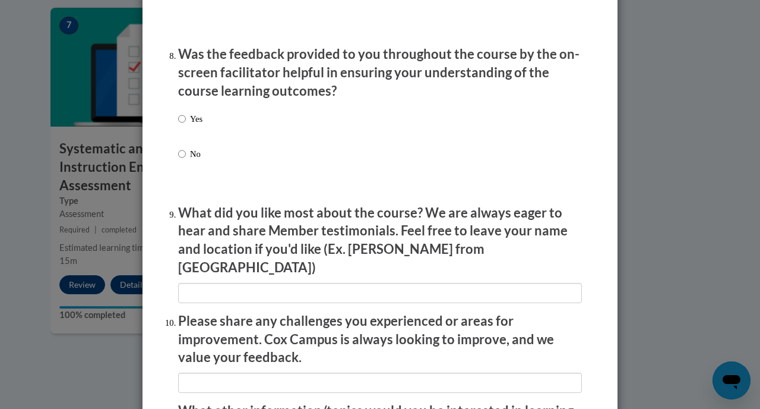
scroll to position [1819, 0]
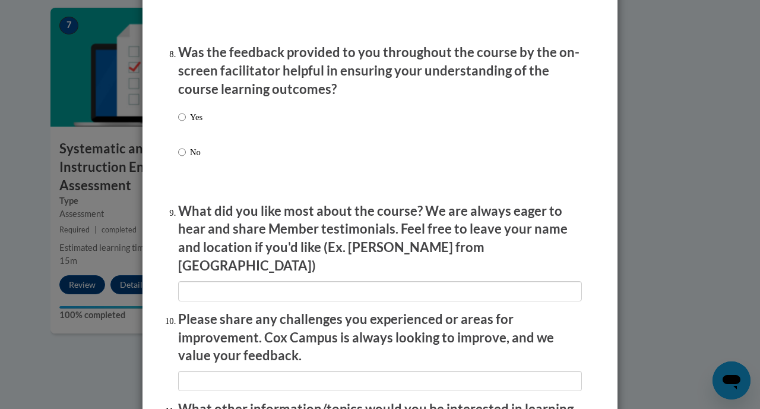
click at [191, 124] on p "Yes" at bounding box center [196, 116] width 12 height 13
click at [186, 124] on input "Yes" at bounding box center [182, 116] width 8 height 13
radio input "true"
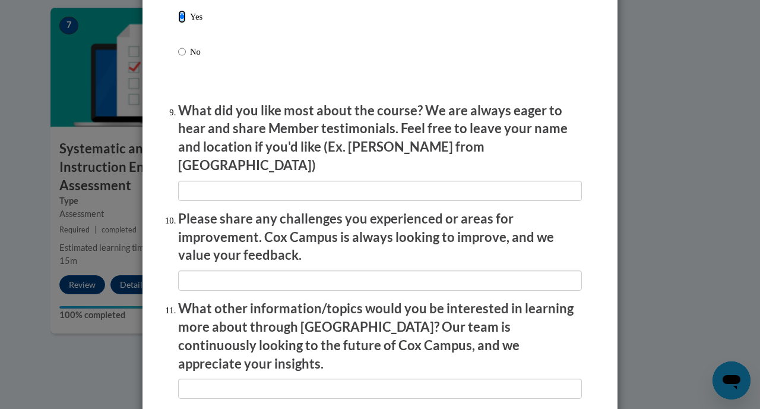
scroll to position [1921, 0]
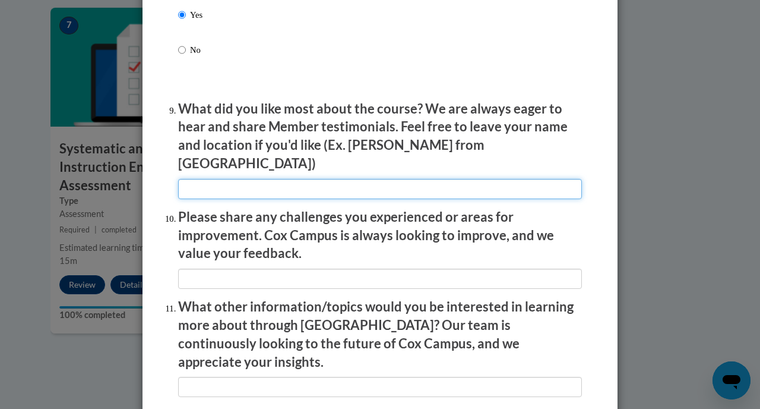
click at [276, 184] on input "textbox" at bounding box center [380, 189] width 404 height 20
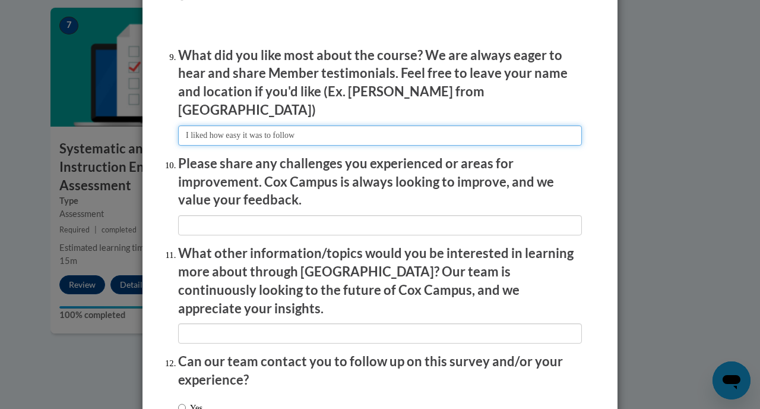
scroll to position [1976, 0]
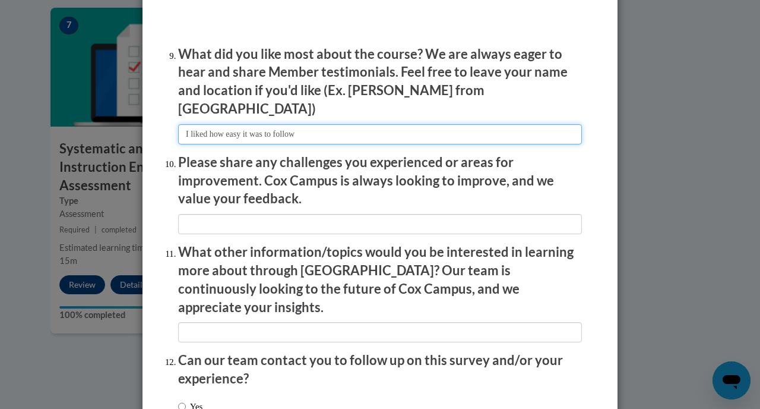
type input "I liked how easy it was to follow"
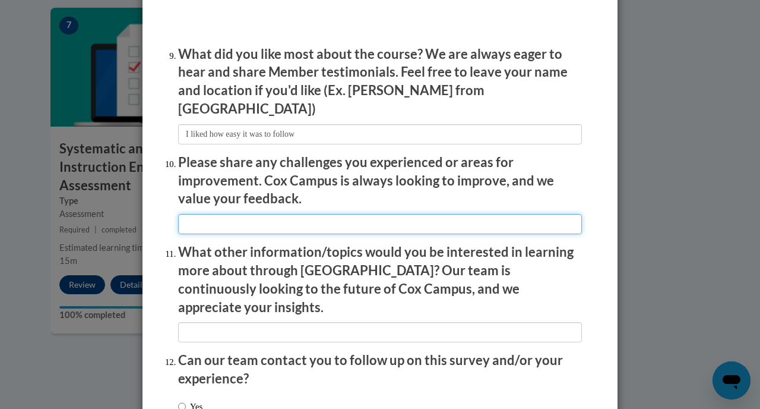
click at [258, 222] on input "textbox" at bounding box center [380, 224] width 404 height 20
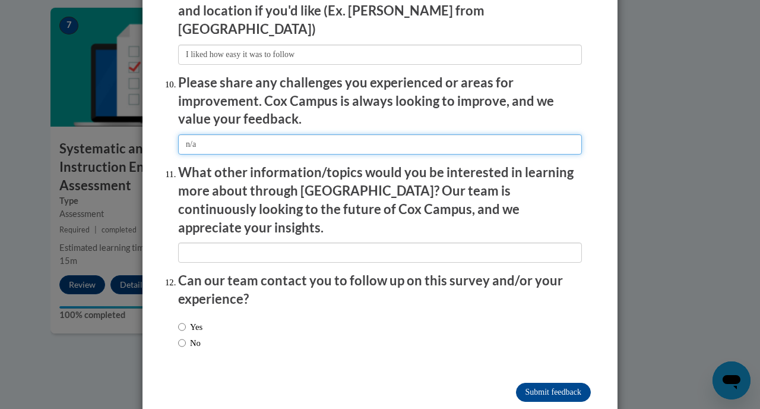
scroll to position [2062, 0]
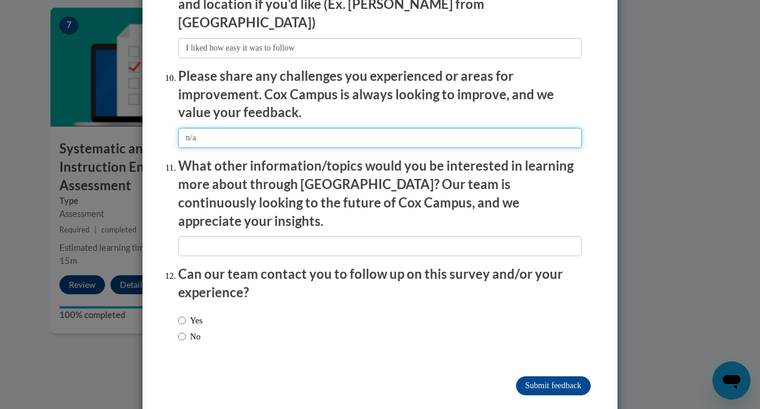
type input "n/a"
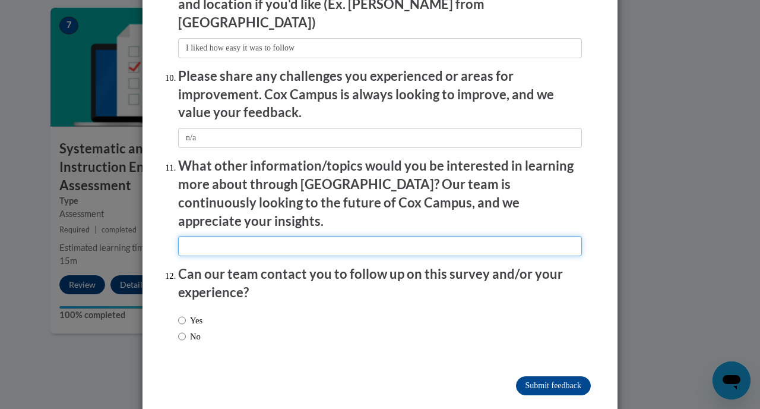
click at [273, 236] on input "textbox" at bounding box center [380, 246] width 404 height 20
type input "m/a"
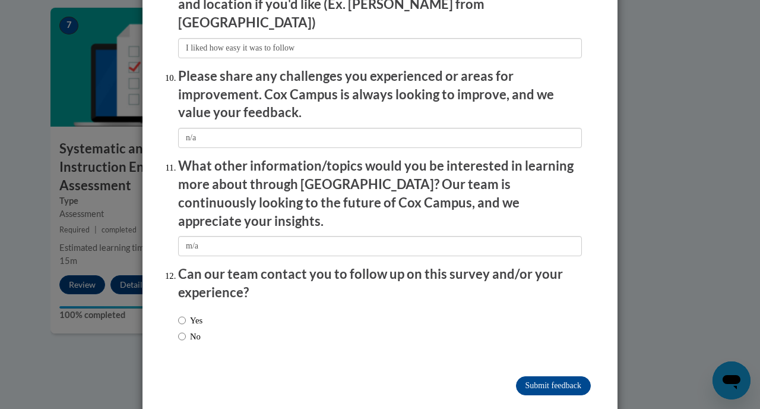
click at [191, 330] on label "No" at bounding box center [189, 336] width 23 height 13
click at [186, 330] on input "No" at bounding box center [182, 336] width 8 height 13
radio input "true"
click at [536, 376] on input "Submit feedback" at bounding box center [553, 385] width 75 height 19
